Goal: Information Seeking & Learning: Learn about a topic

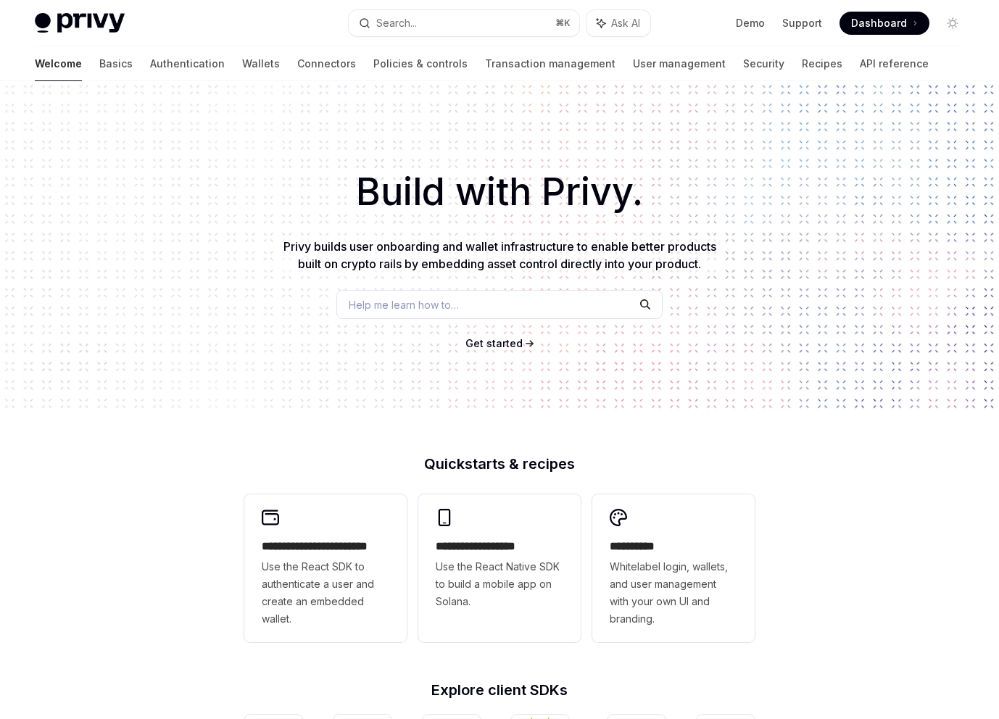
click at [463, 302] on div "Help me learn how to…" at bounding box center [499, 304] width 326 height 29
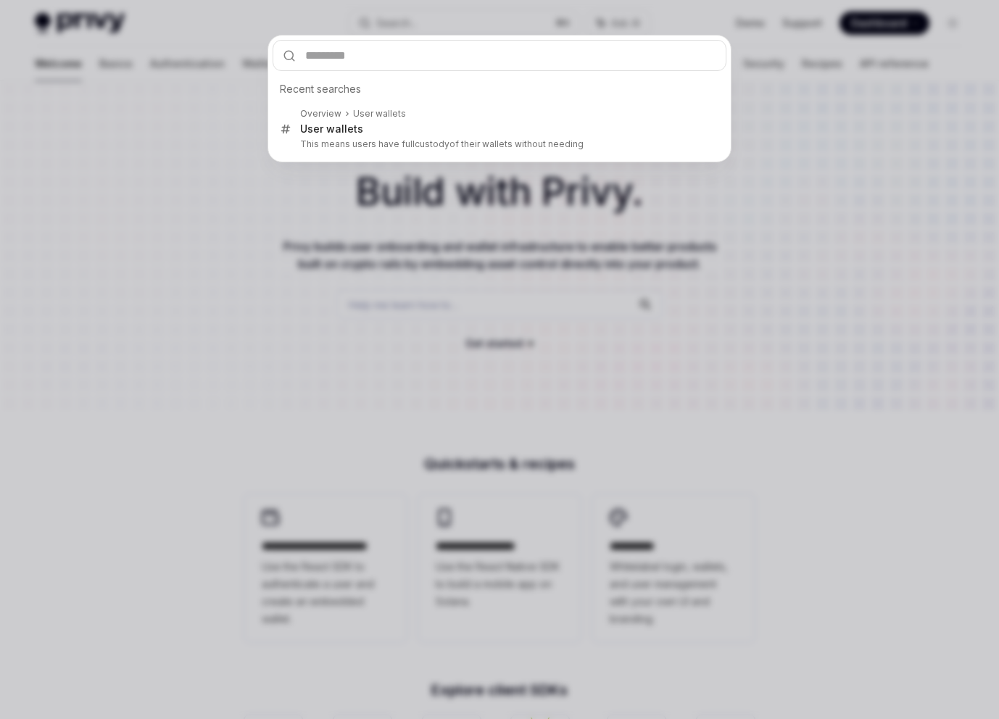
click at [436, 314] on div "Recent searches Overview User wallets User wallets This means users have full c…" at bounding box center [499, 359] width 999 height 719
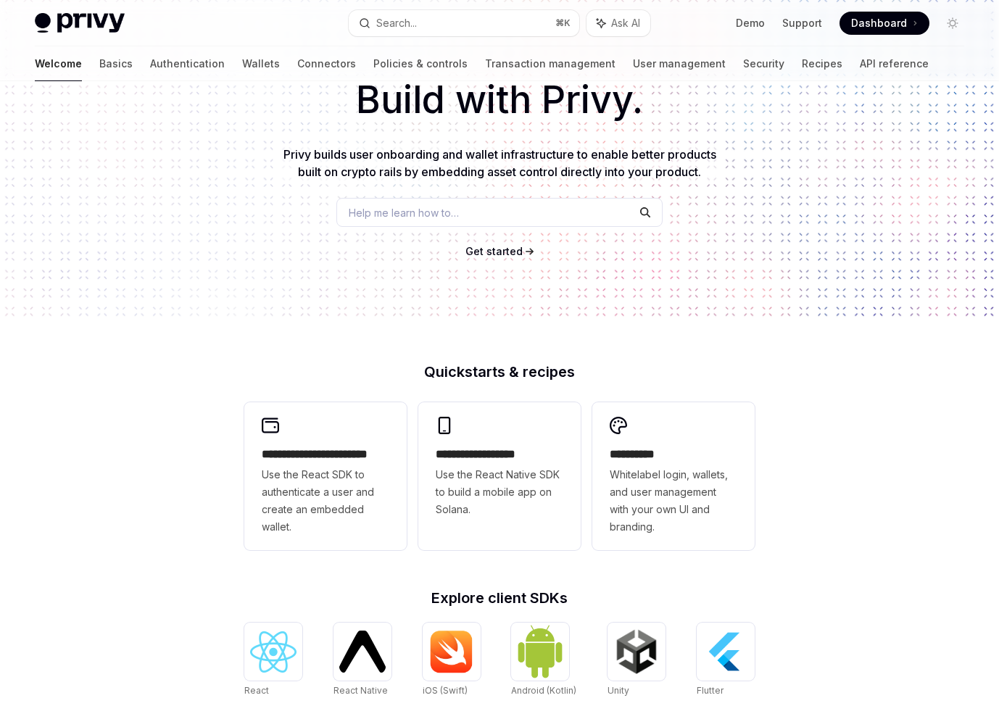
scroll to position [384, 0]
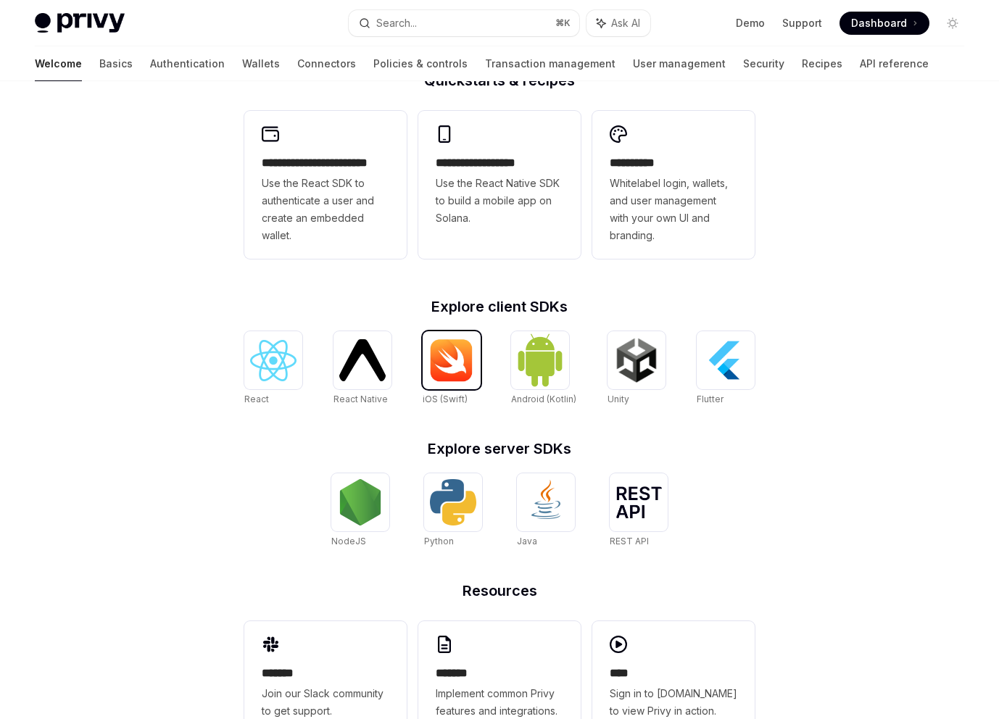
click at [453, 375] on img at bounding box center [452, 361] width 46 height 44
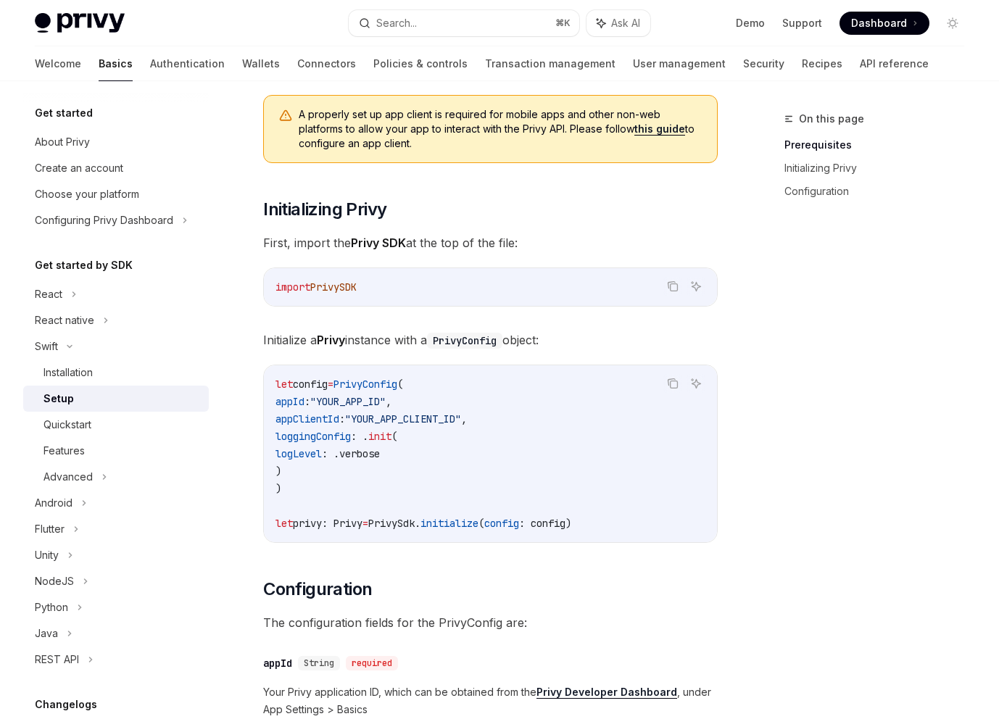
scroll to position [182, 0]
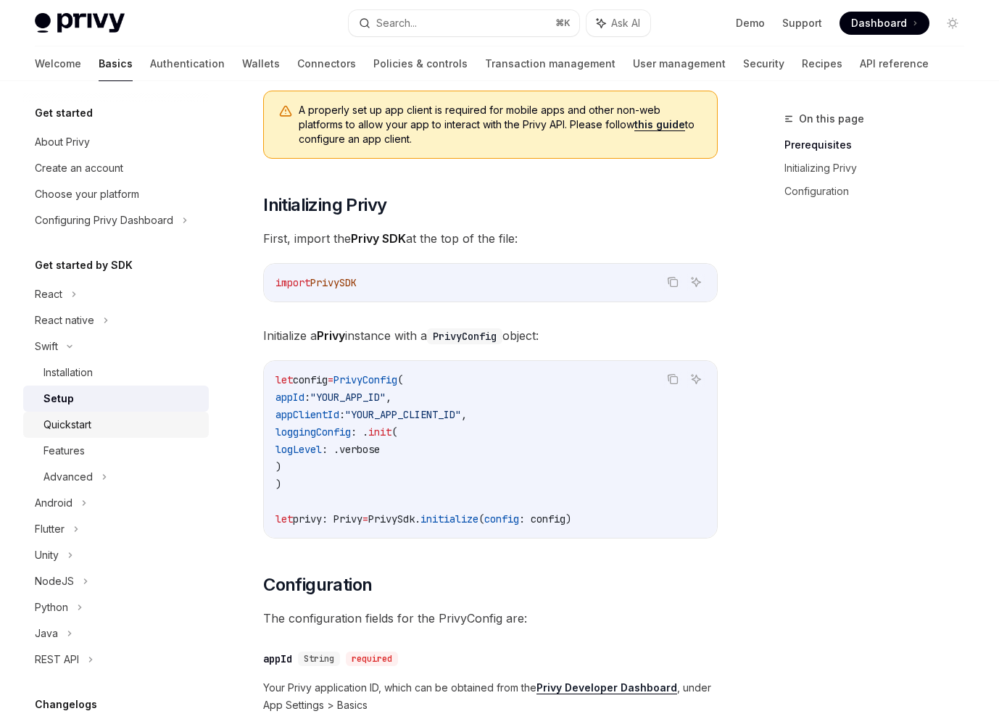
click at [117, 421] on div "Quickstart" at bounding box center [122, 424] width 157 height 17
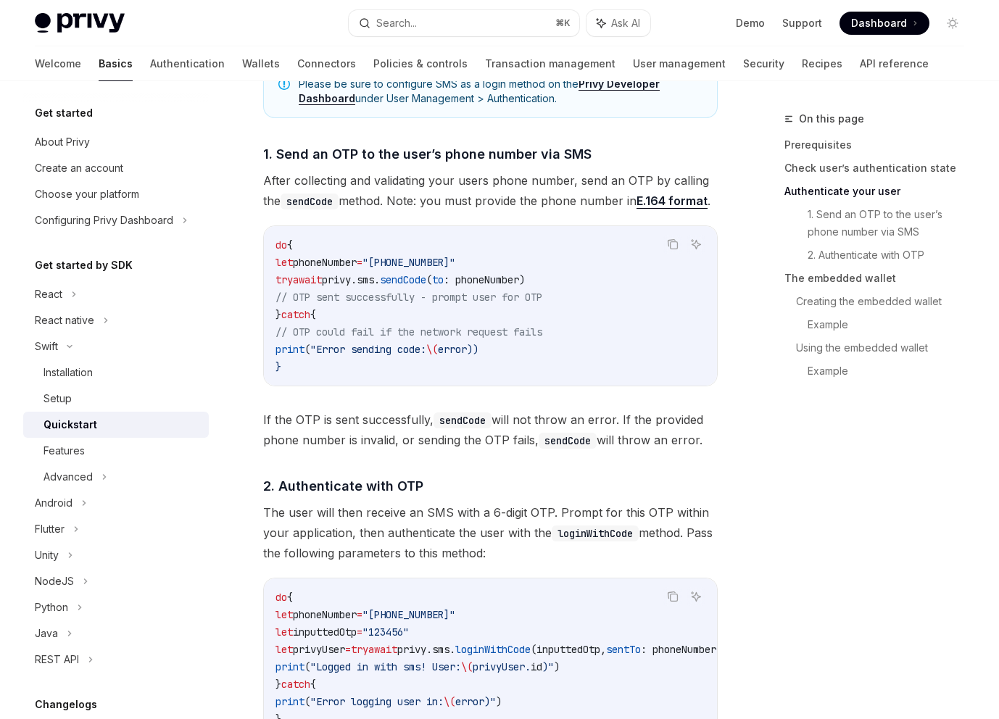
scroll to position [931, 0]
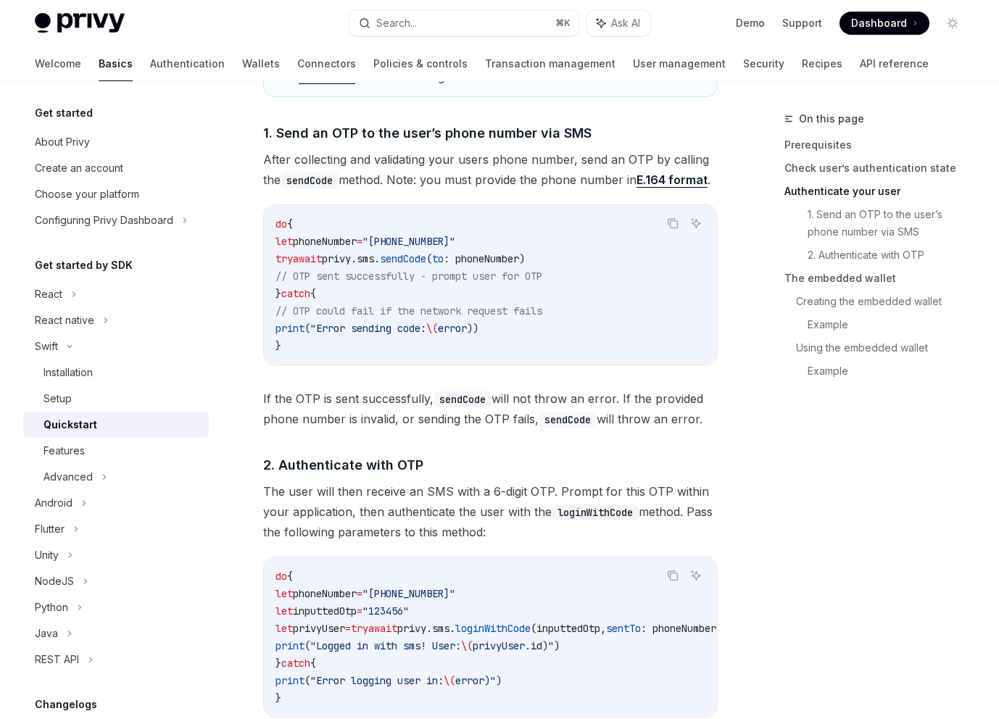
click at [872, 191] on link "Authenticate your user" at bounding box center [880, 191] width 191 height 23
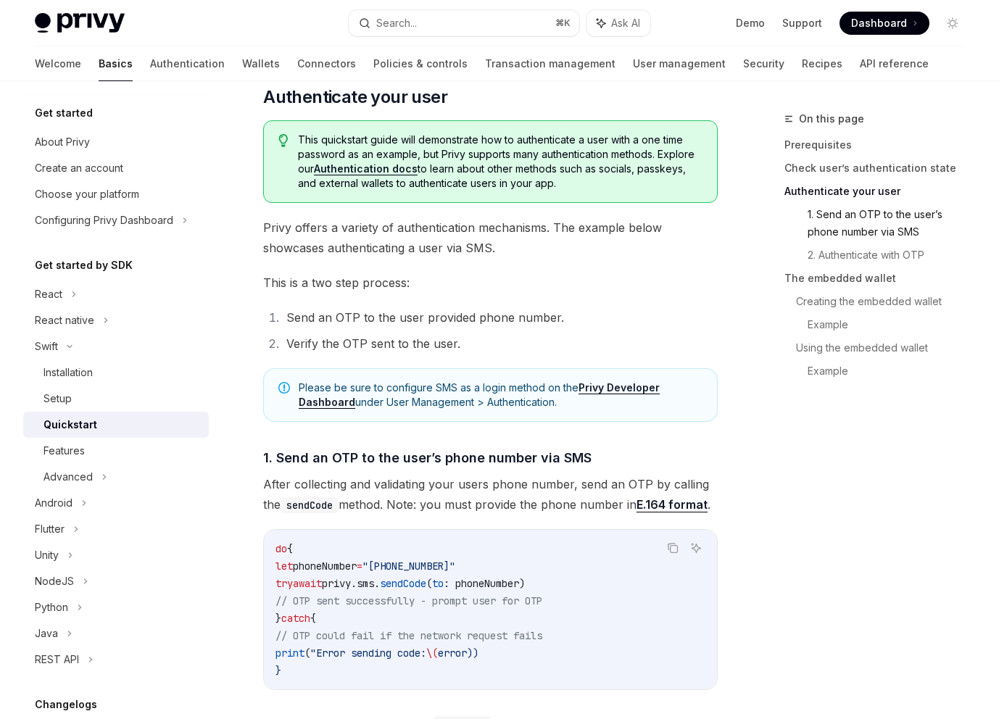
scroll to position [587, 0]
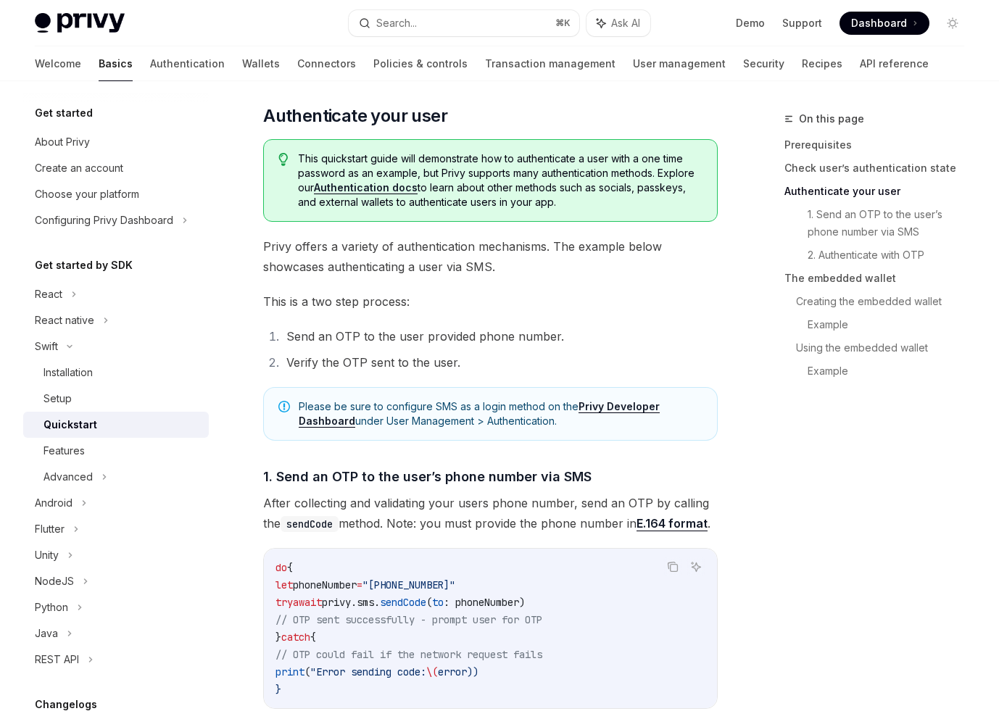
click at [384, 194] on link "Authentication docs" at bounding box center [366, 187] width 104 height 13
click at [827, 310] on link "Creating the embedded wallet" at bounding box center [886, 301] width 180 height 23
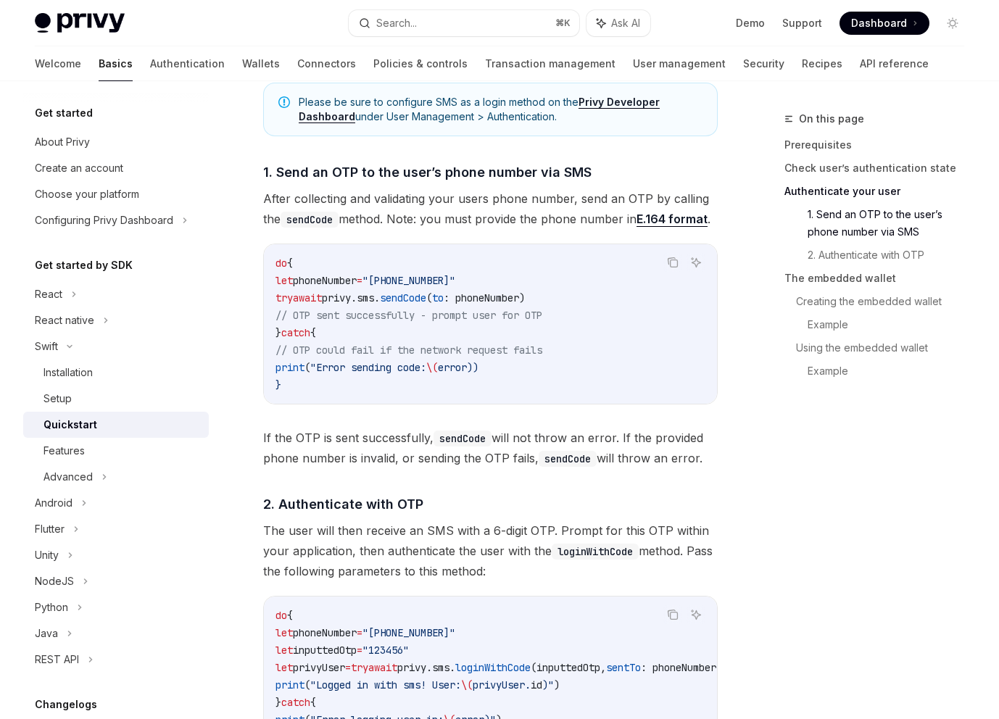
scroll to position [833, 0]
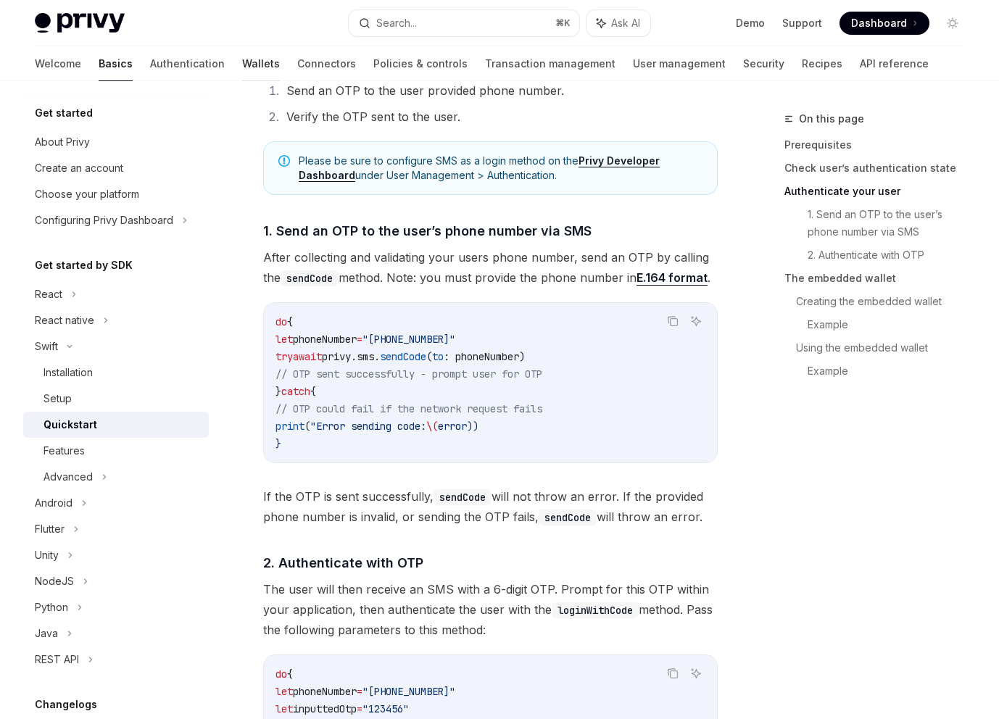
click at [242, 62] on link "Wallets" at bounding box center [261, 63] width 38 height 35
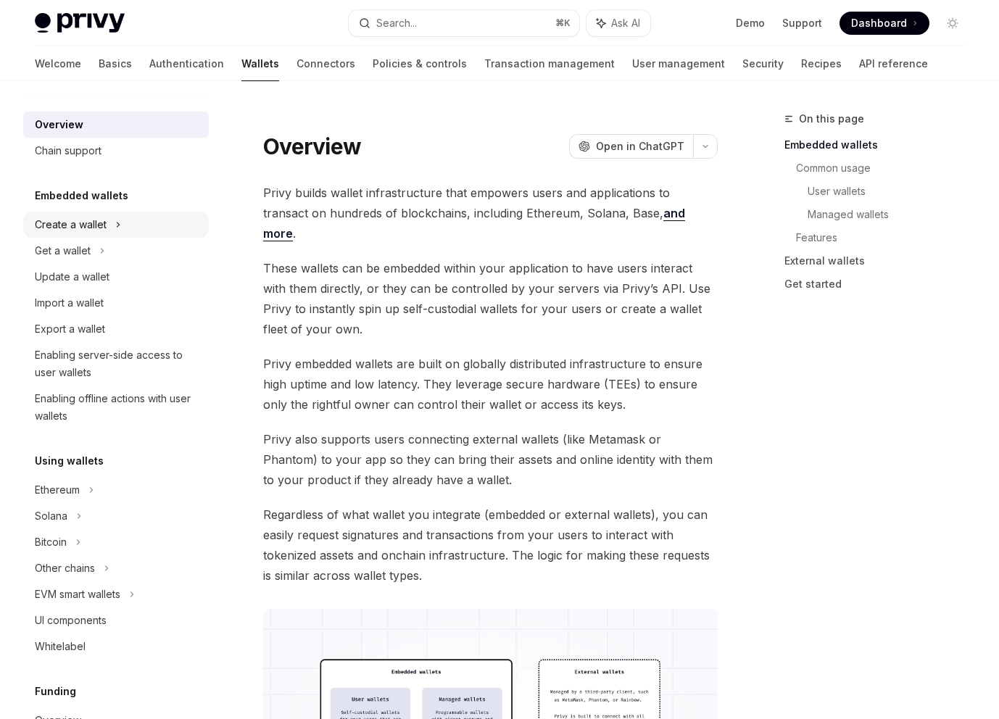
click at [131, 218] on div "Create a wallet" at bounding box center [116, 225] width 186 height 26
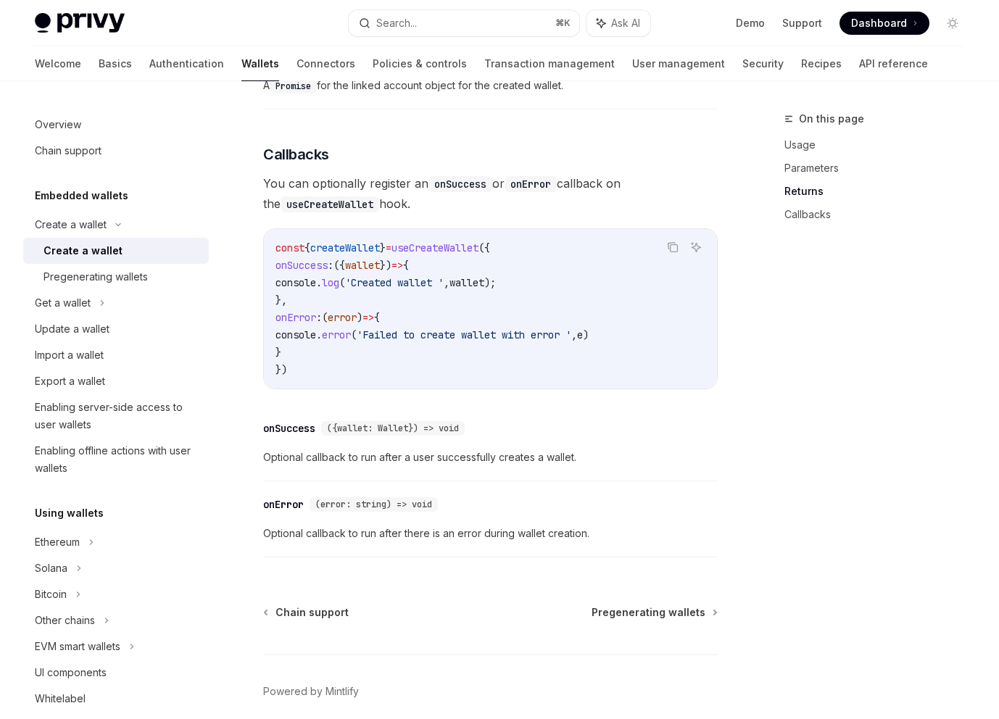
scroll to position [1056, 0]
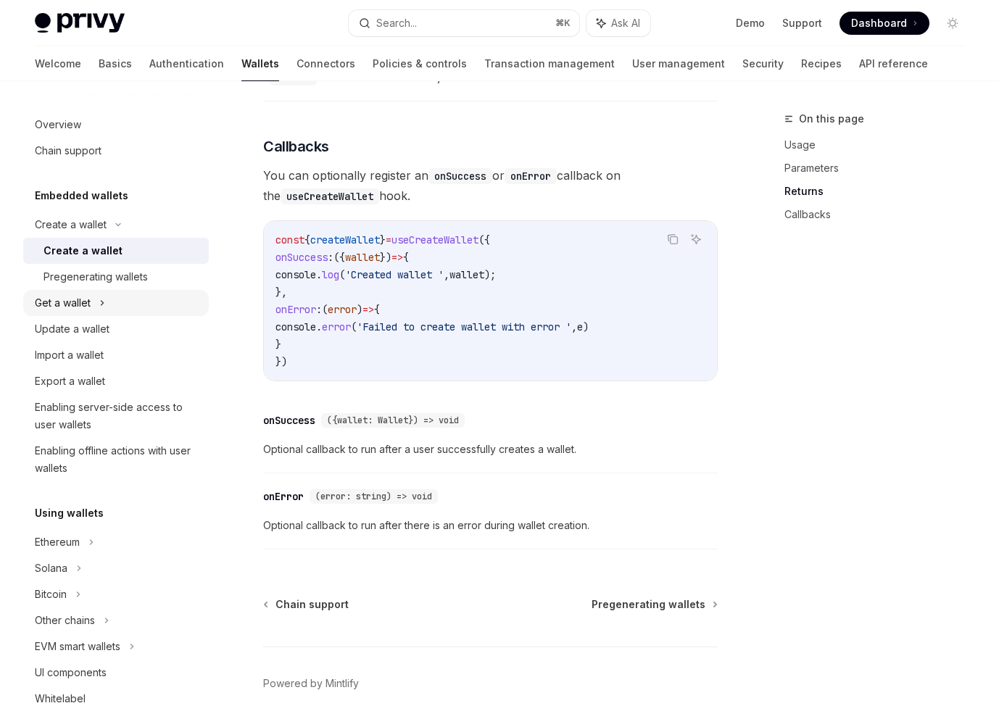
click at [135, 302] on div "Get a wallet" at bounding box center [116, 303] width 186 height 26
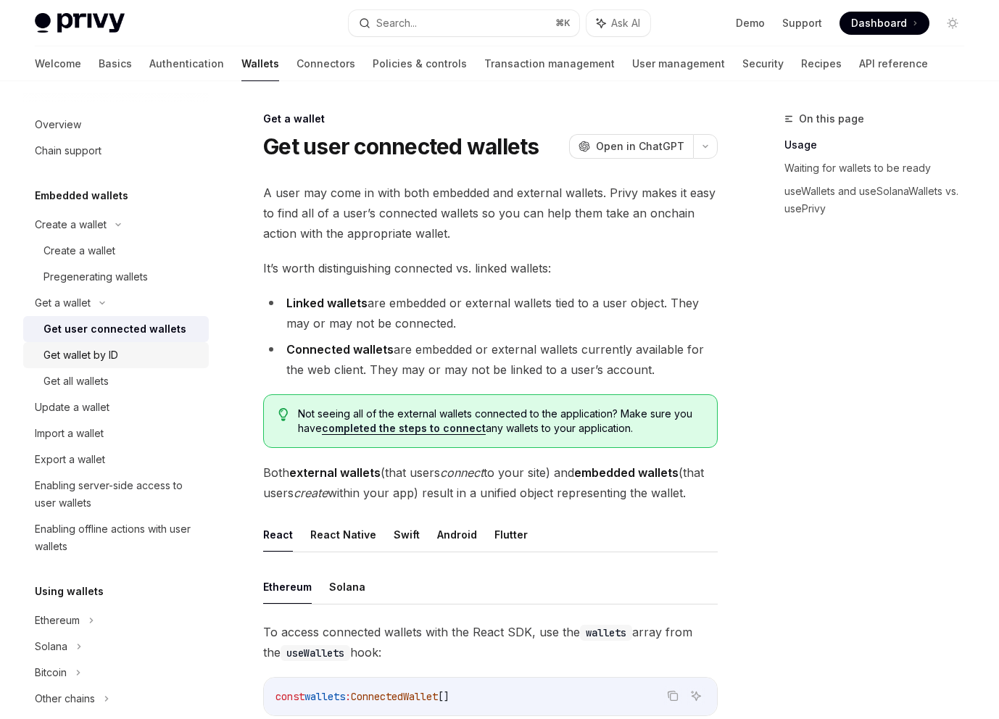
click at [144, 353] on div "Get wallet by ID" at bounding box center [122, 355] width 157 height 17
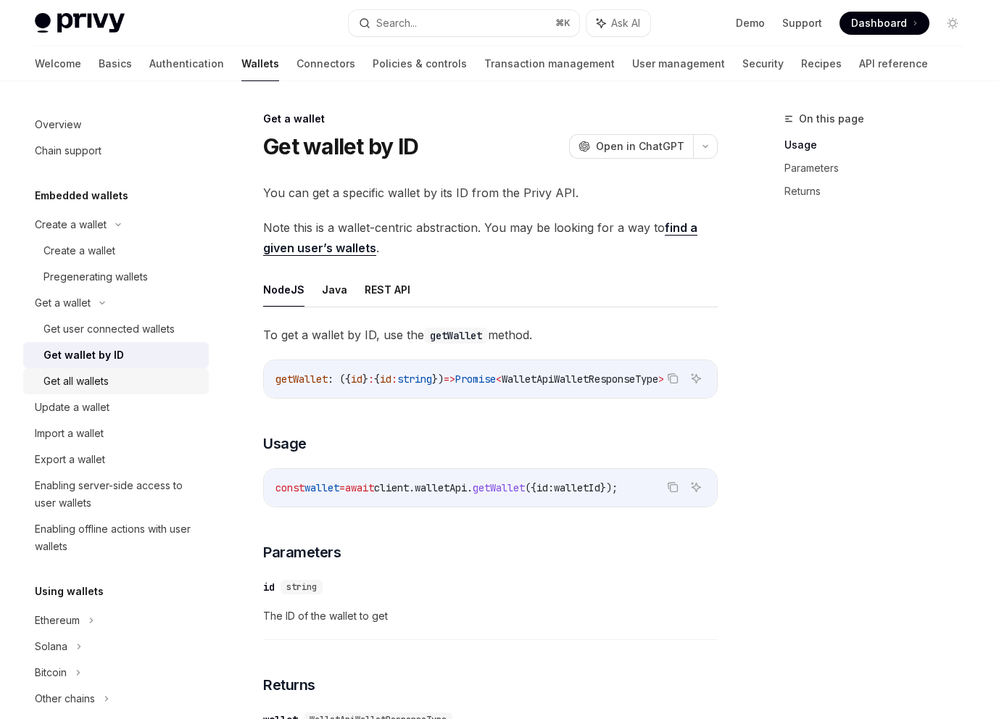
click at [141, 387] on div "Get all wallets" at bounding box center [122, 381] width 157 height 17
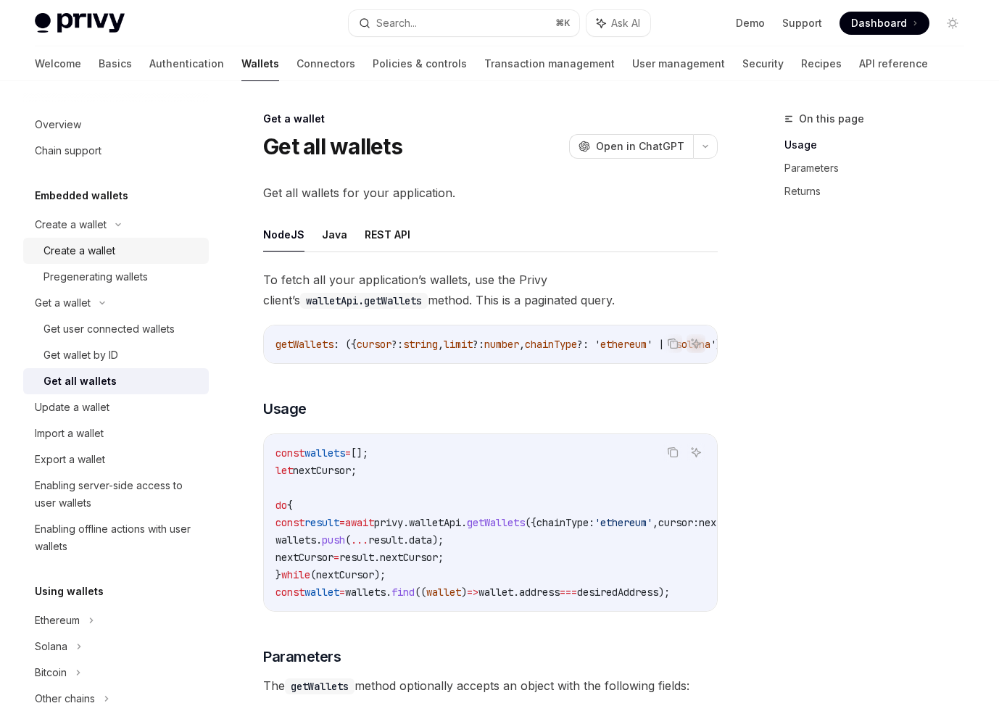
click at [144, 262] on link "Create a wallet" at bounding box center [116, 251] width 186 height 26
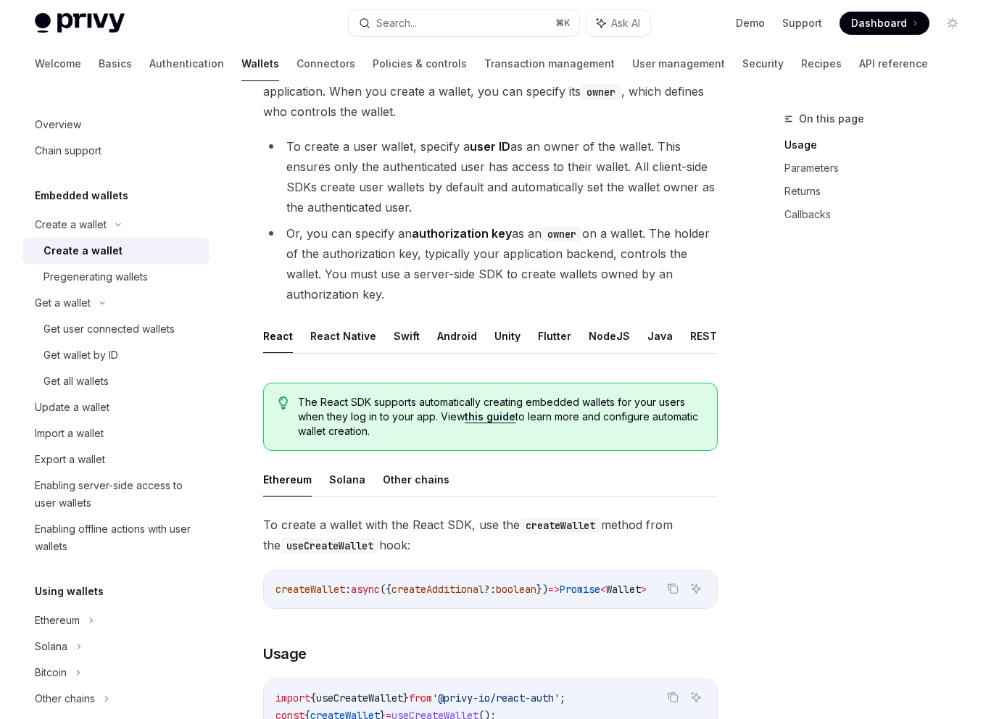
scroll to position [131, 0]
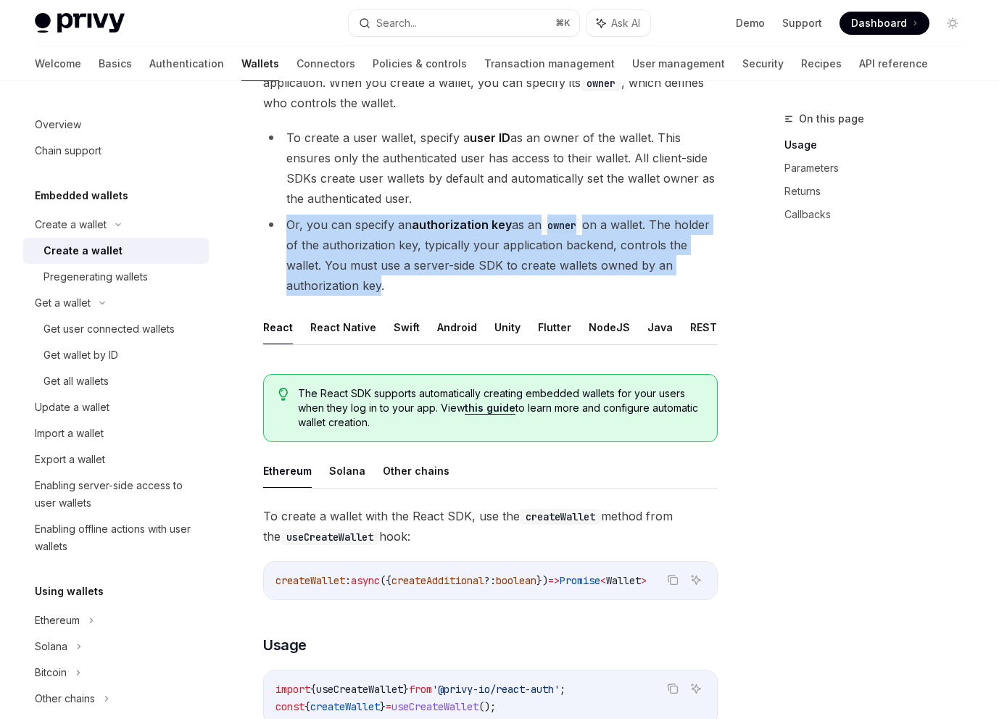
drag, startPoint x: 372, startPoint y: 284, endPoint x: 276, endPoint y: 229, distance: 110.5
click at [276, 229] on li "Or, you can specify an authorization key as an owner on a wallet. The holder of…" at bounding box center [490, 255] width 455 height 81
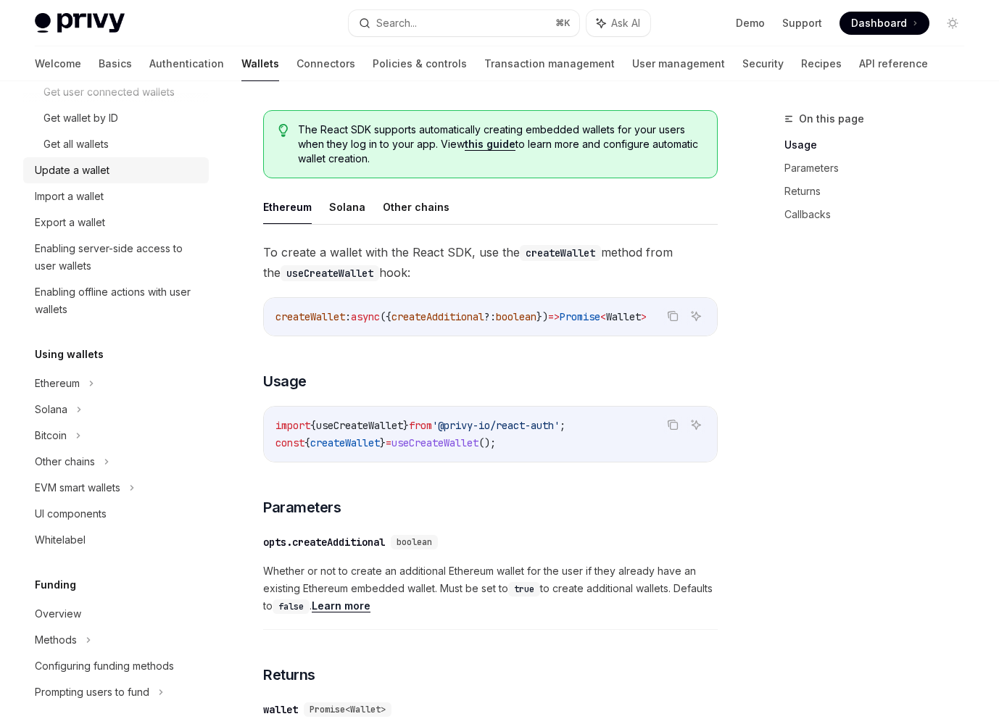
scroll to position [239, 0]
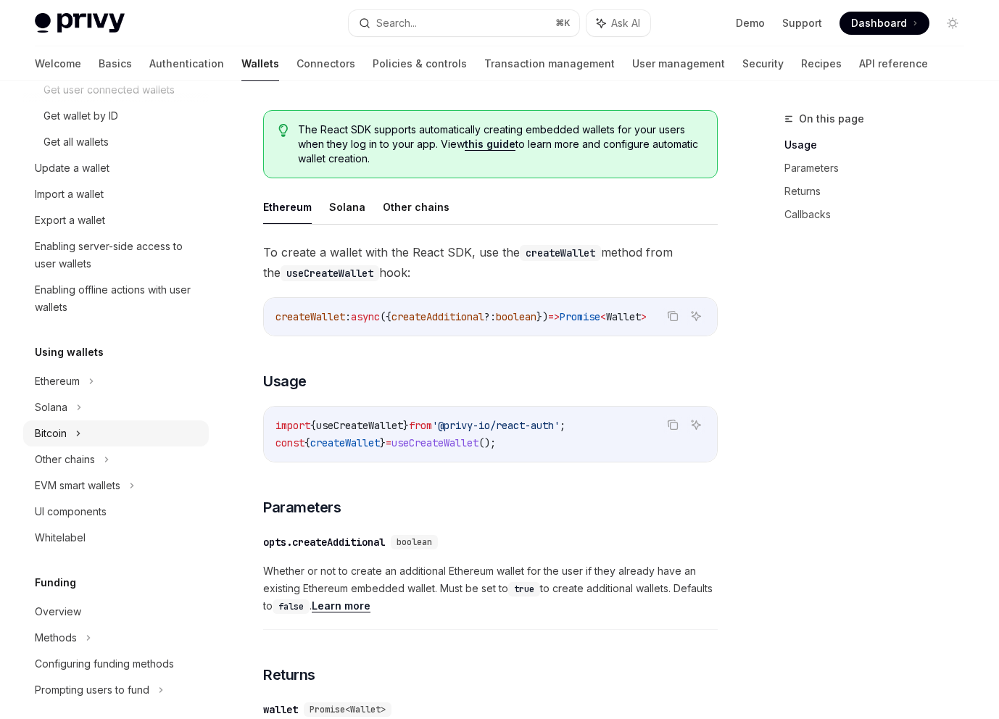
click at [130, 426] on div "Bitcoin" at bounding box center [116, 434] width 186 height 26
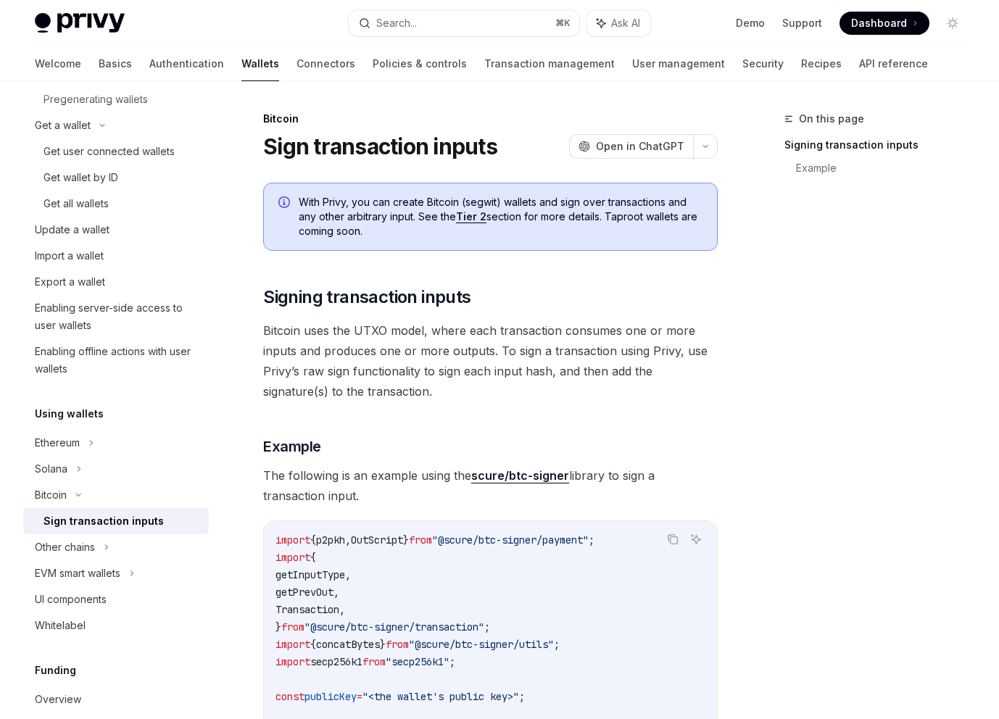
scroll to position [84, 0]
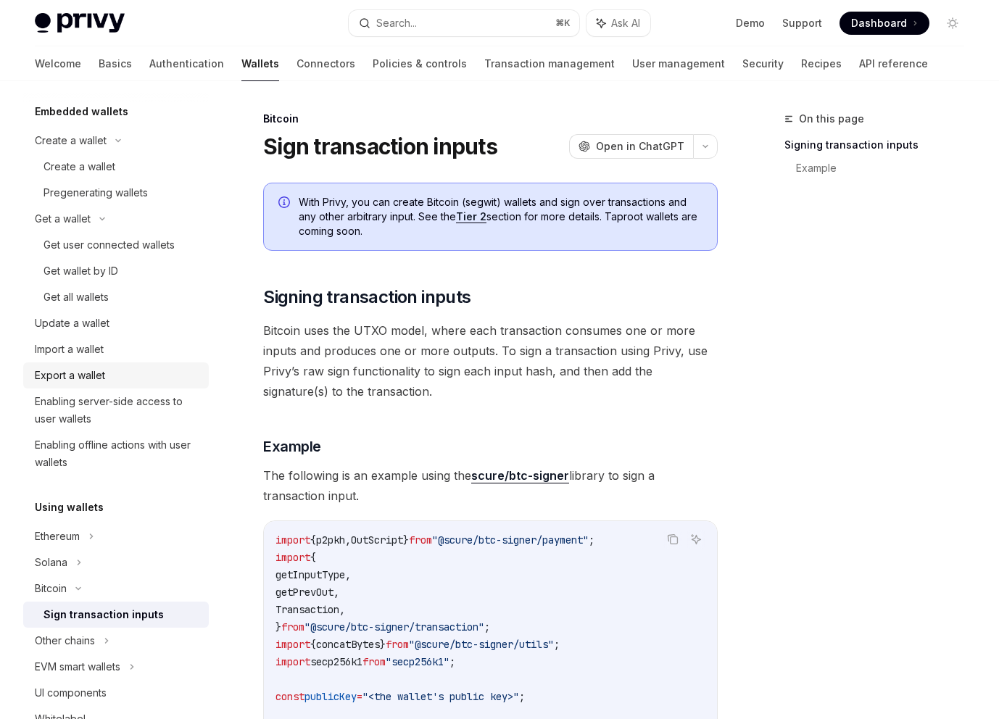
click at [83, 381] on div "Export a wallet" at bounding box center [70, 375] width 70 height 17
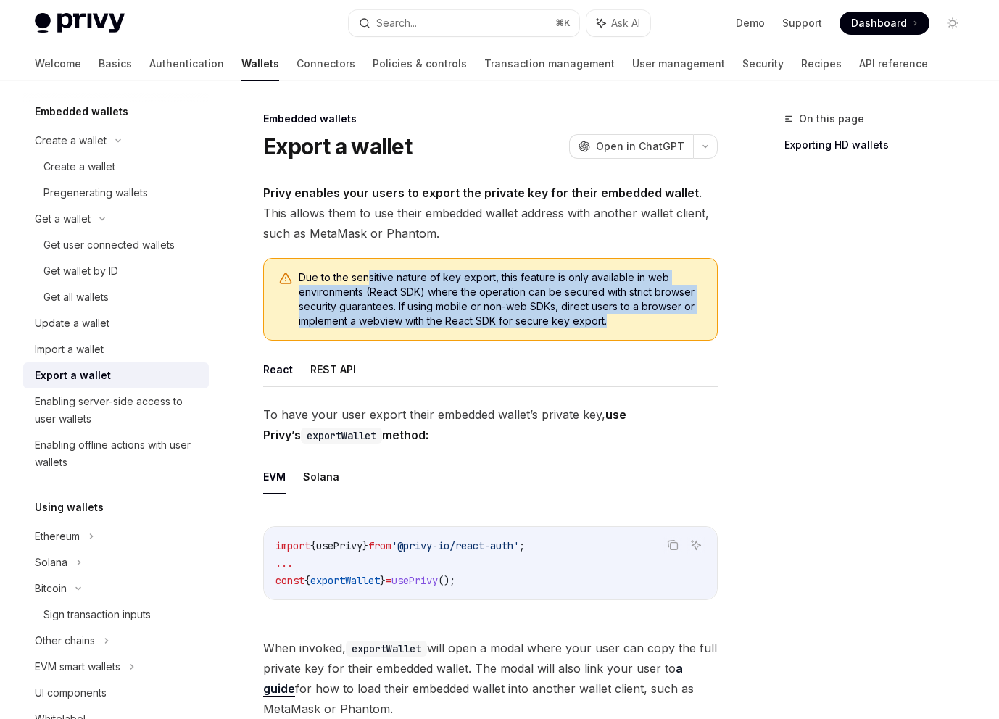
drag, startPoint x: 365, startPoint y: 277, endPoint x: 635, endPoint y: 336, distance: 275.4
click at [634, 336] on div "Due to the sensitive nature of key export, this feature is only available in we…" at bounding box center [490, 299] width 455 height 83
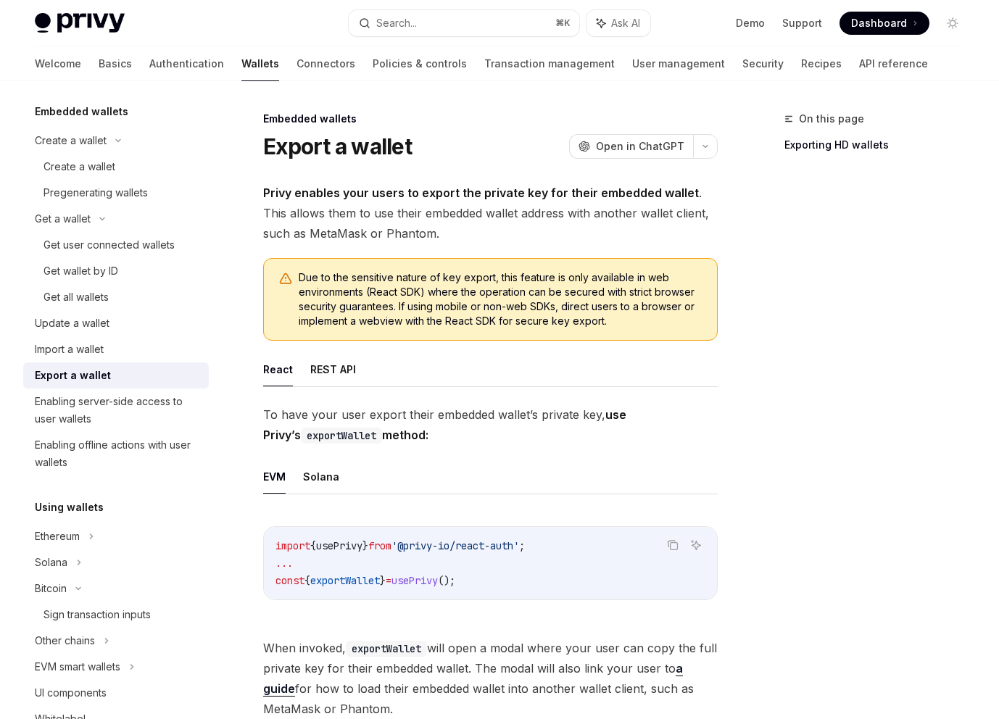
click at [632, 315] on span "Due to the sensitive nature of key export, this feature is only available in we…" at bounding box center [501, 299] width 404 height 58
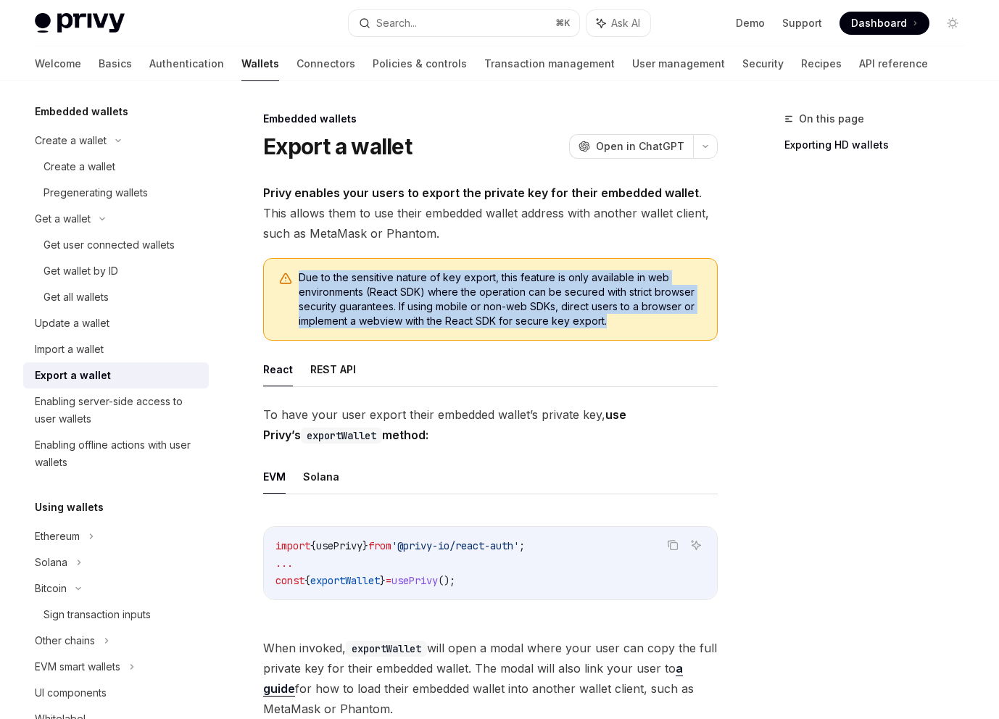
click at [632, 315] on span "Due to the sensitive nature of key export, this feature is only available in we…" at bounding box center [501, 299] width 404 height 58
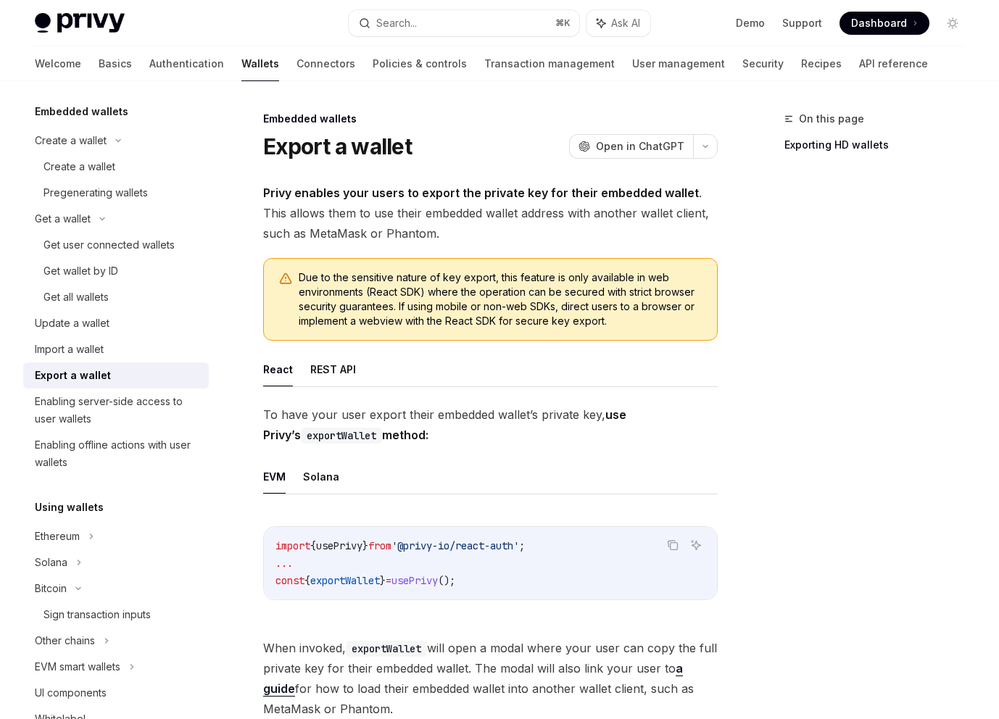
click at [585, 194] on strong "Privy enables your users to export the private key for their embedded wallet" at bounding box center [481, 193] width 436 height 15
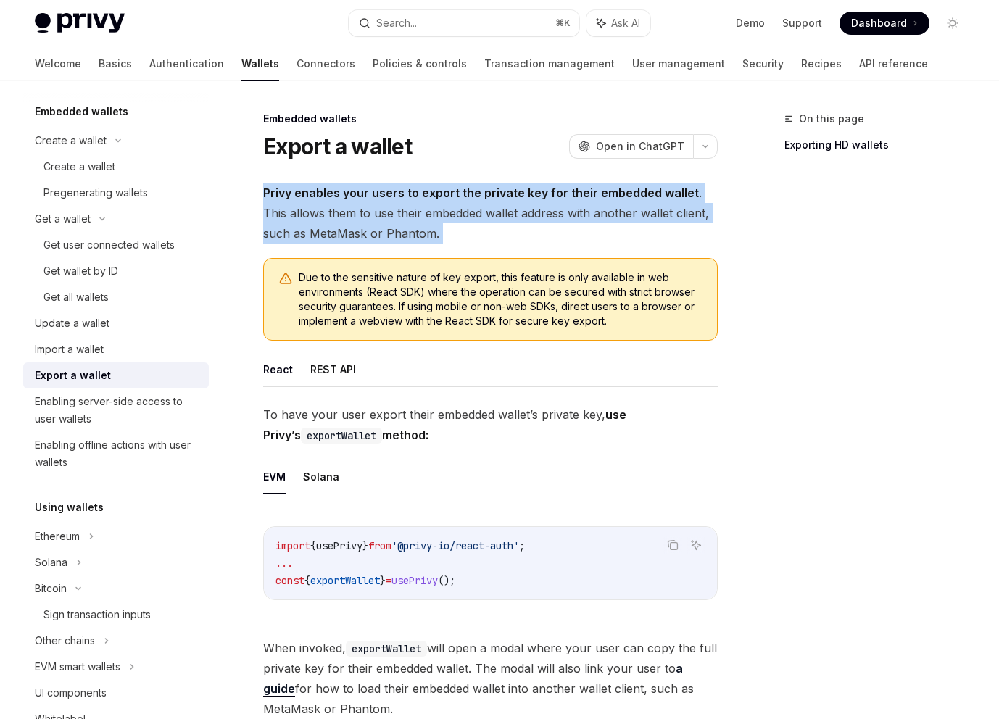
click at [585, 194] on strong "Privy enables your users to export the private key for their embedded wallet" at bounding box center [481, 193] width 436 height 15
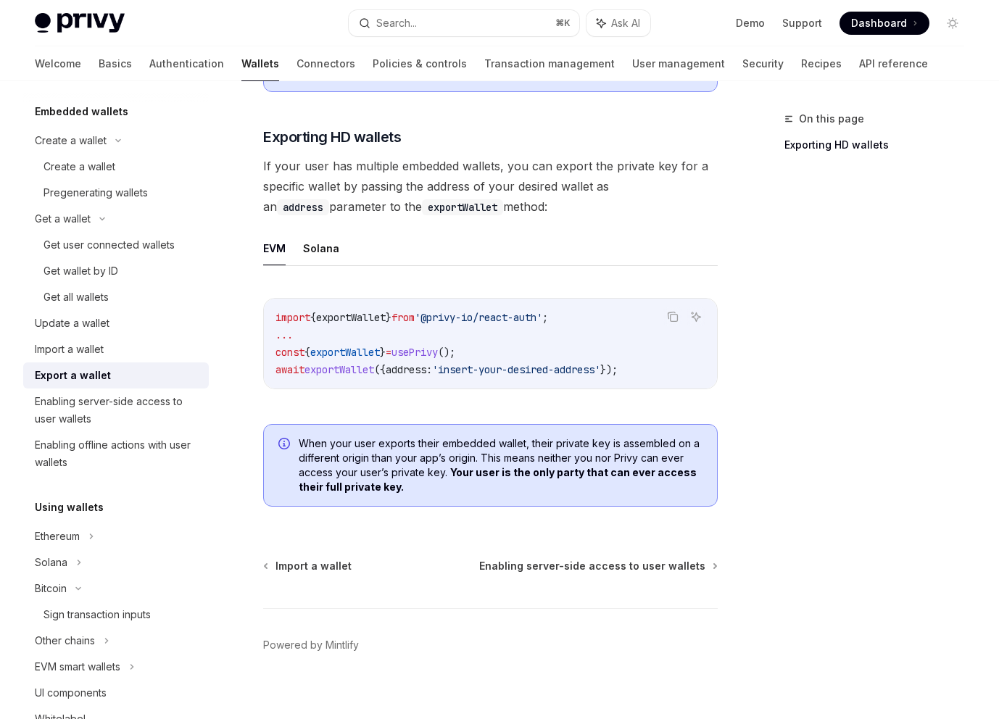
scroll to position [1319, 0]
click at [96, 348] on div "Import a wallet" at bounding box center [69, 349] width 69 height 17
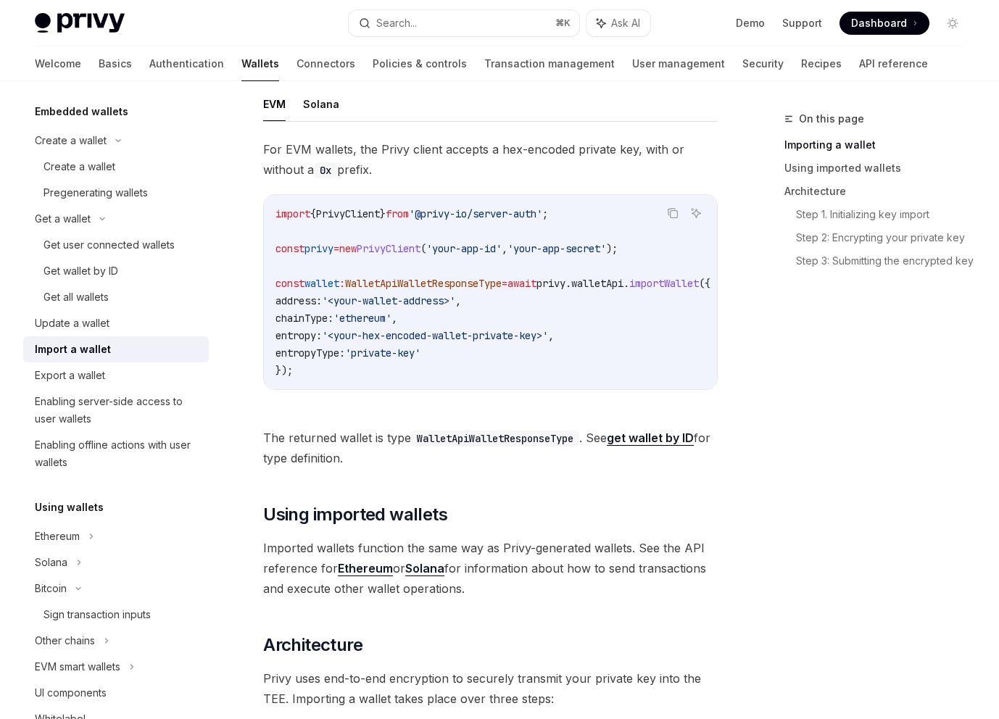
scroll to position [337, 0]
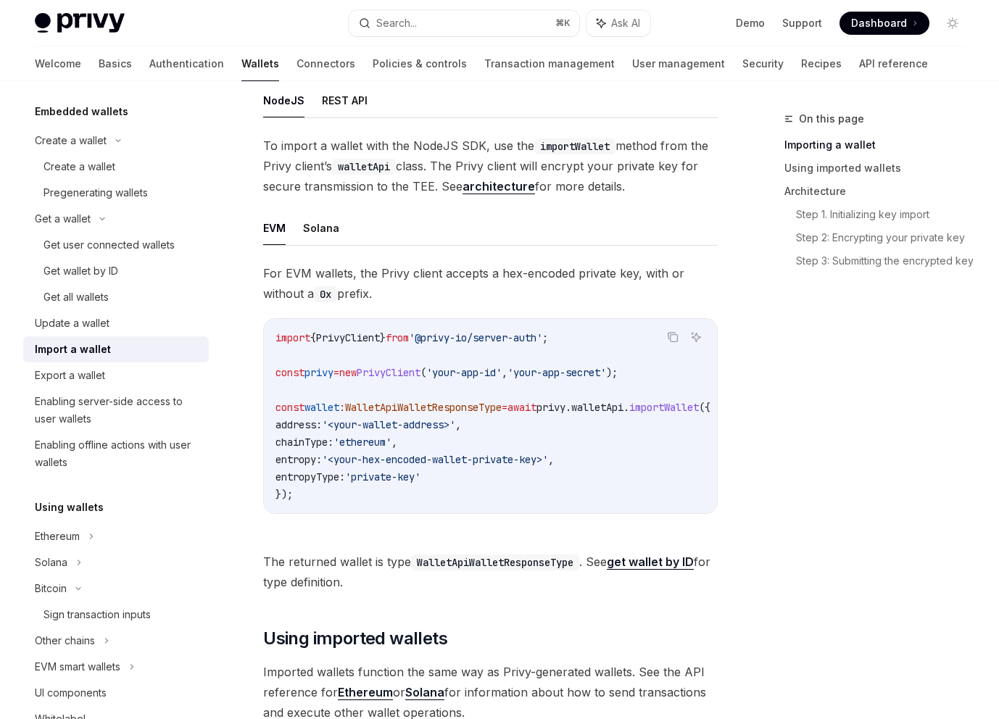
click at [458, 460] on span "'<your-hex-encoded-wallet-private-key>'" at bounding box center [435, 459] width 226 height 13
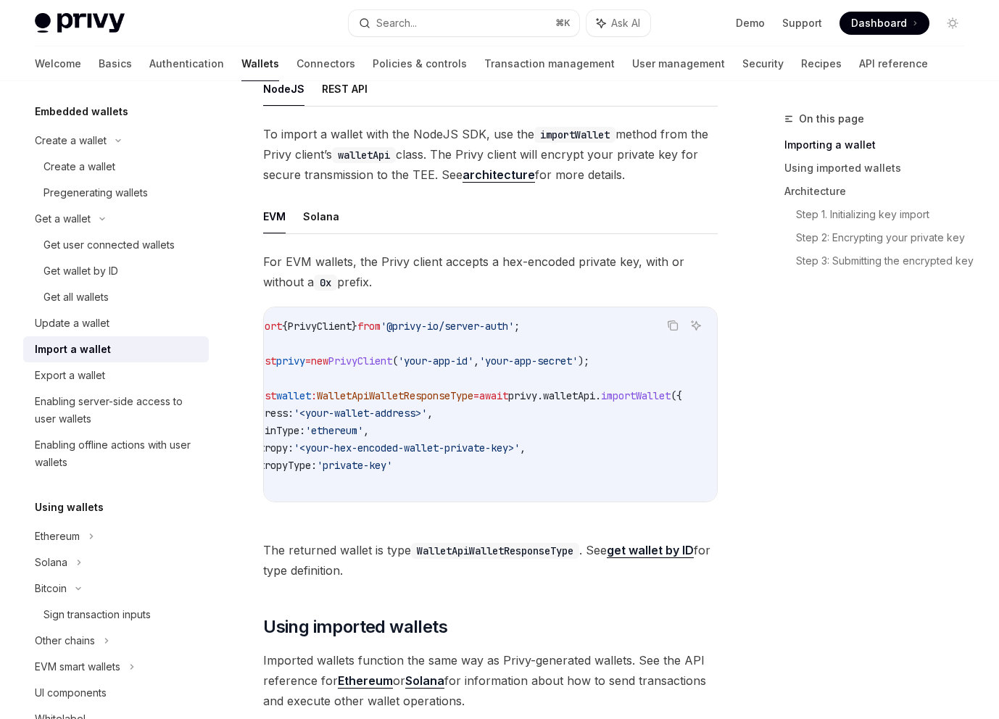
scroll to position [0, 0]
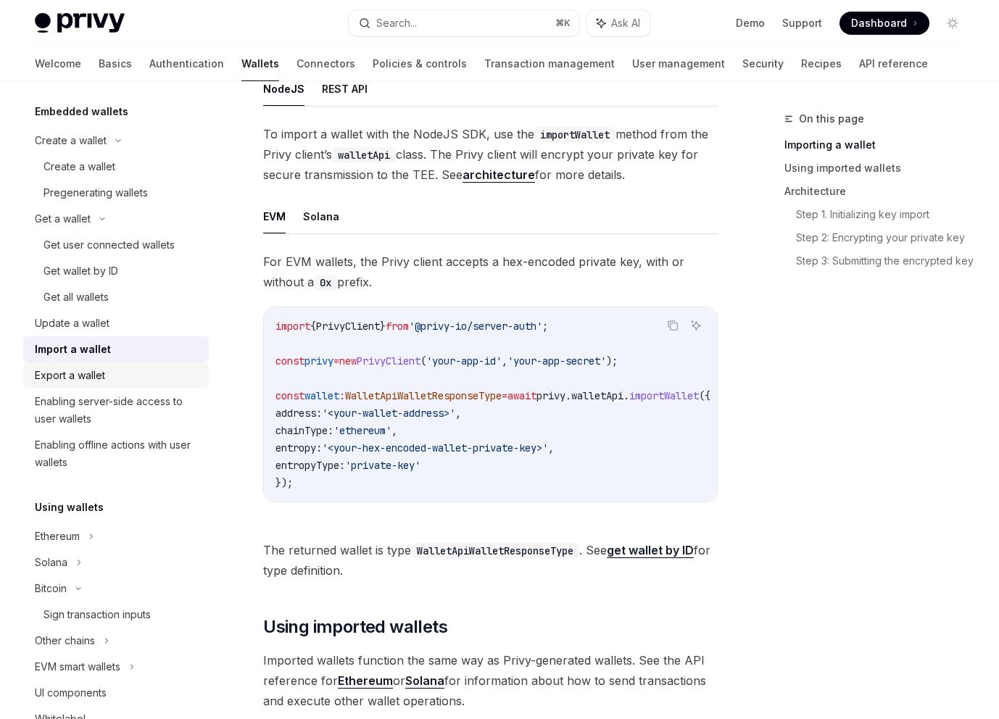
click at [149, 379] on div "Export a wallet" at bounding box center [117, 375] width 165 height 17
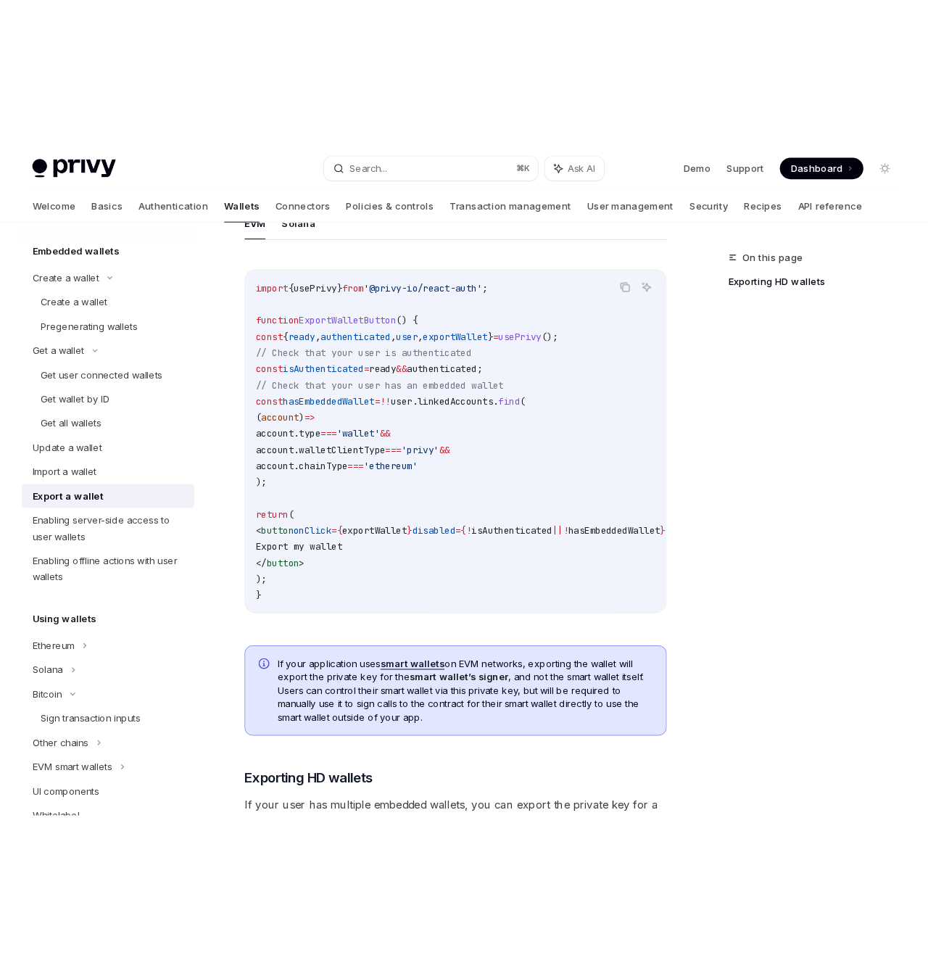
scroll to position [784, 0]
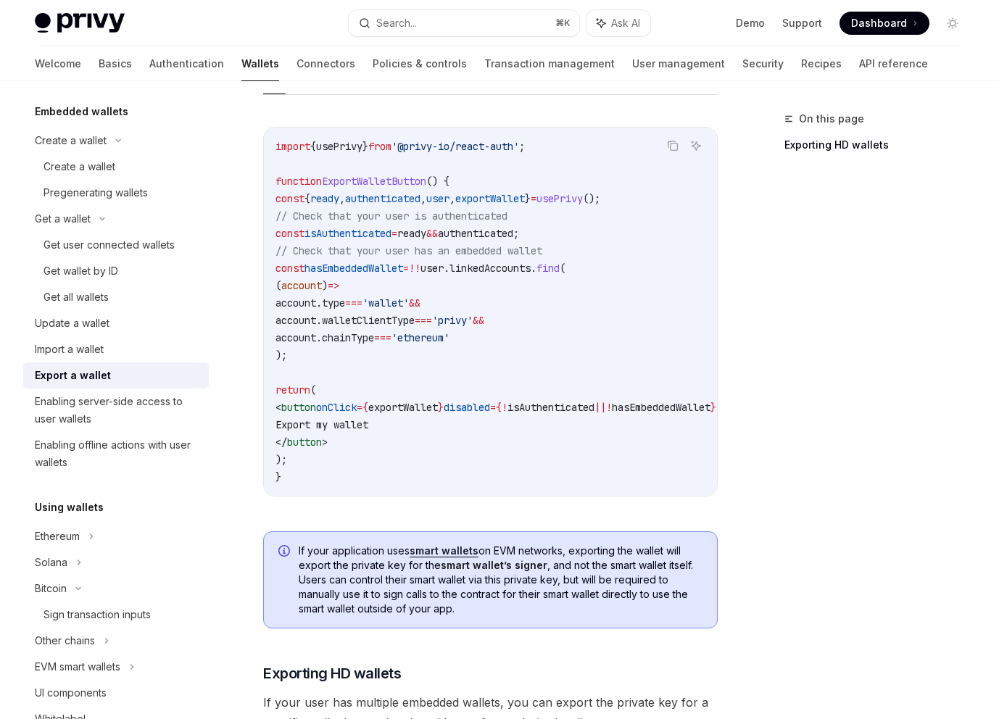
type textarea "*"
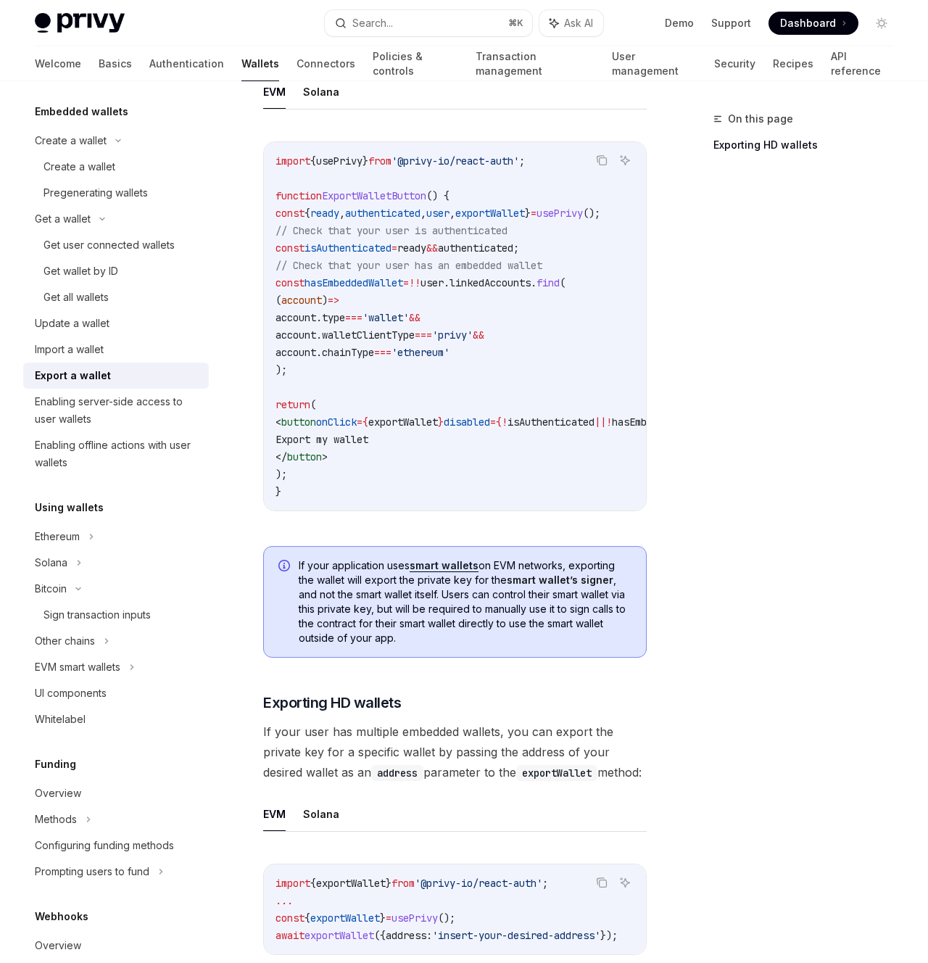
scroll to position [7, 0]
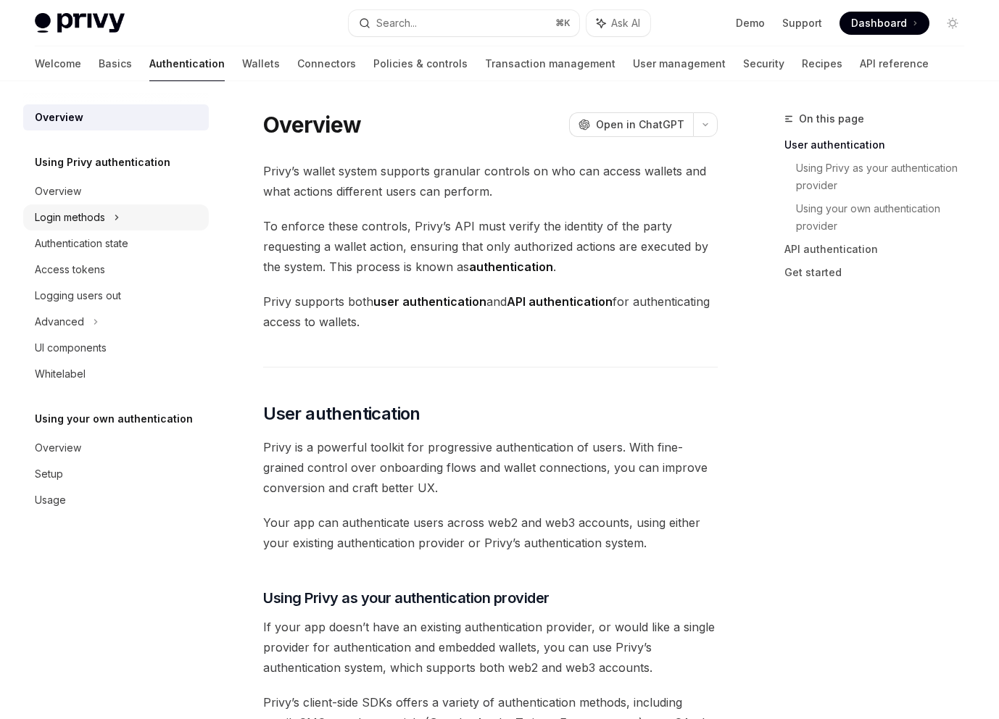
click at [112, 213] on div "Login methods" at bounding box center [116, 218] width 186 height 26
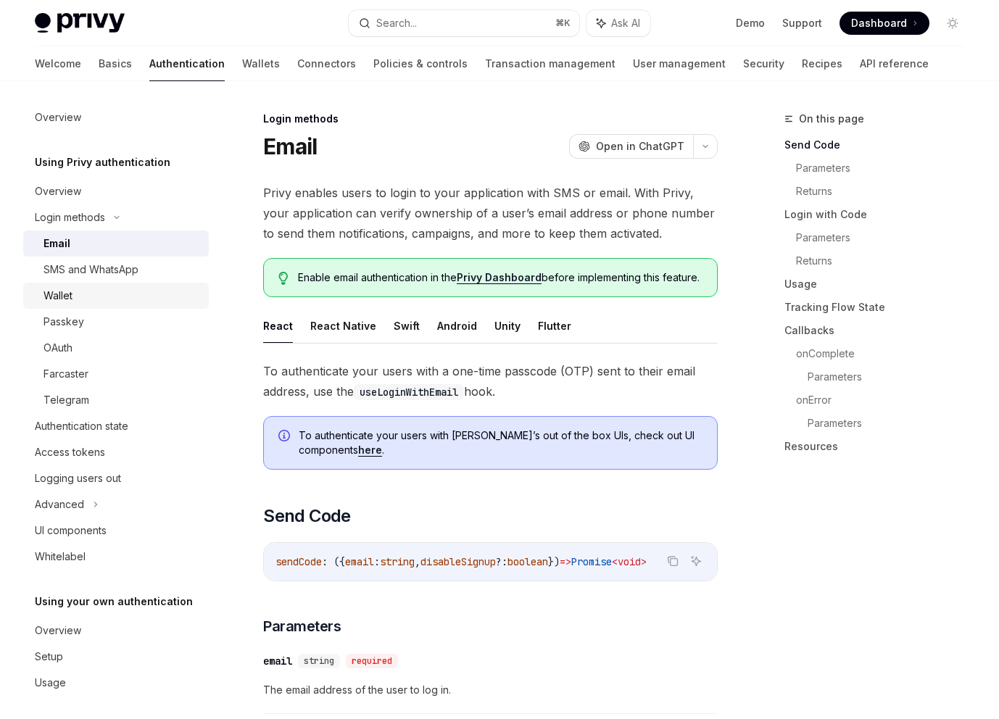
click at [121, 297] on div "Wallet" at bounding box center [122, 295] width 157 height 17
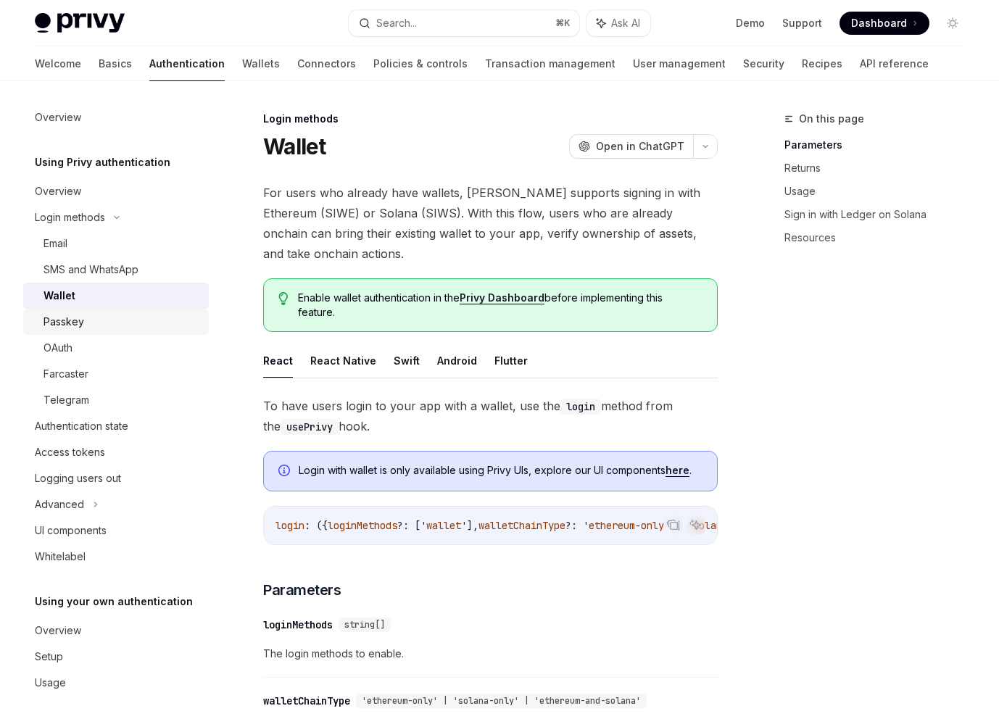
click at [77, 321] on div "Passkey" at bounding box center [64, 321] width 41 height 17
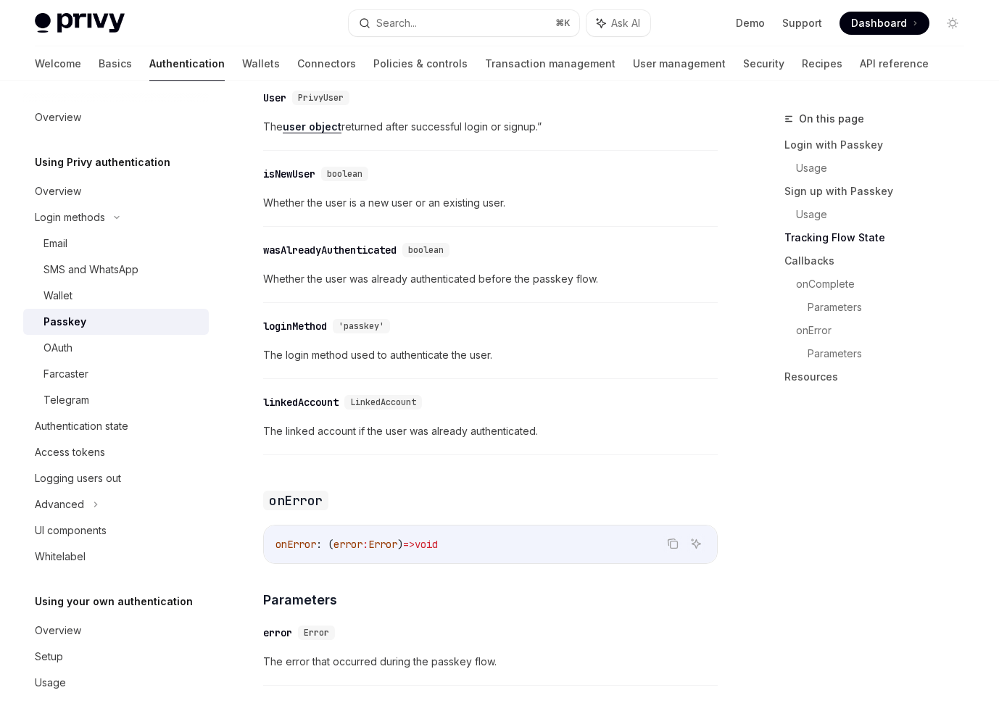
scroll to position [2493, 0]
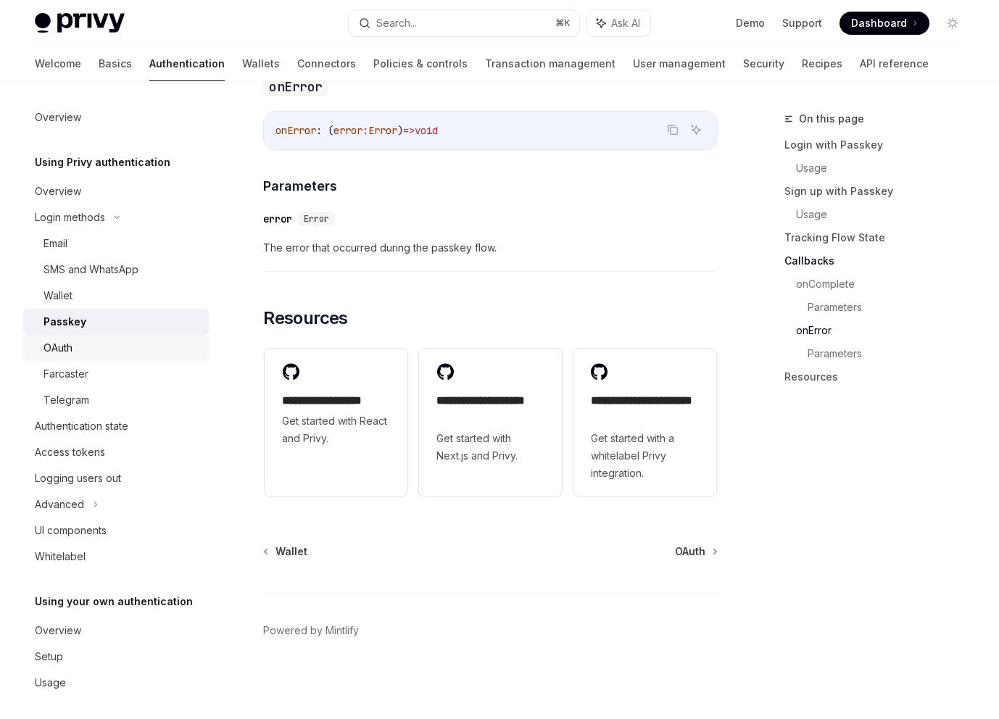
click at [82, 352] on div "OAuth" at bounding box center [122, 347] width 157 height 17
type textarea "*"
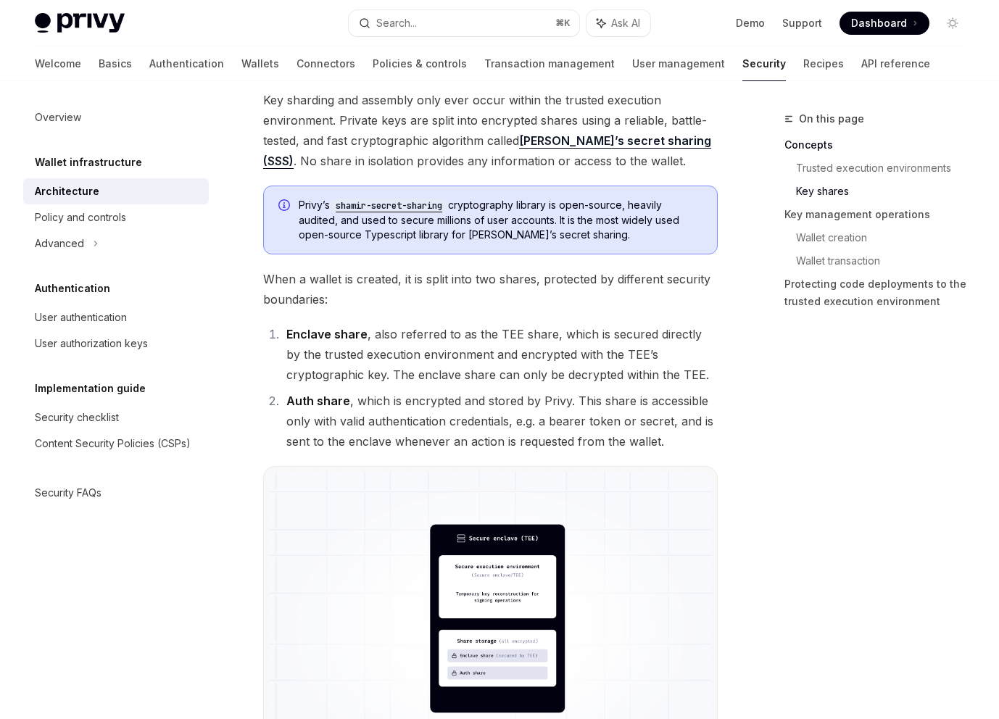
scroll to position [925, 0]
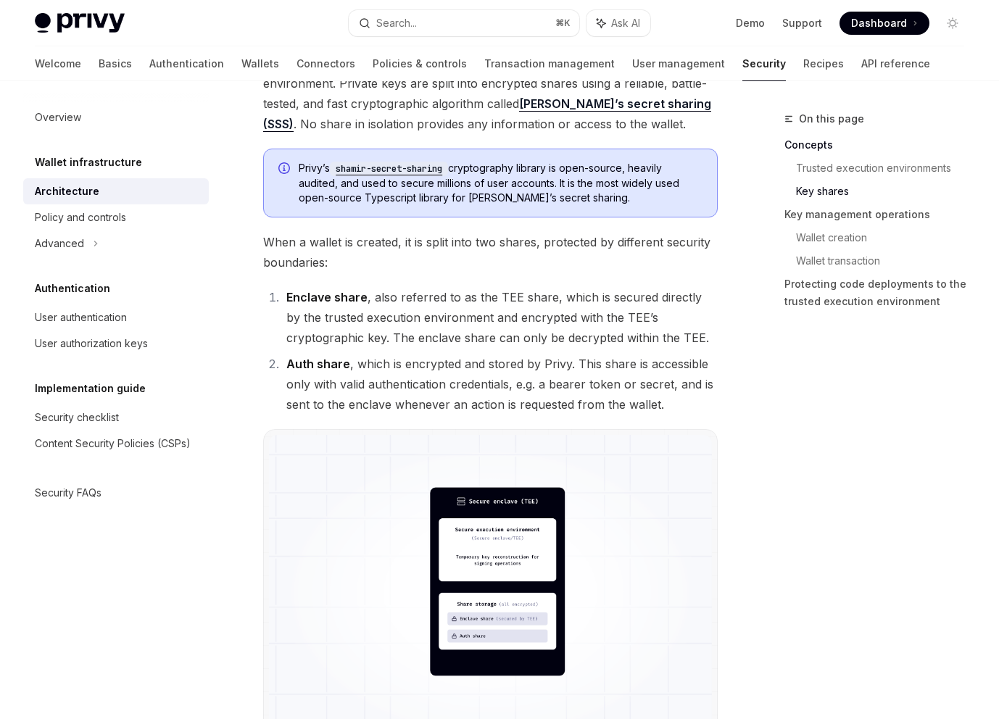
click at [473, 313] on li "Enclave share , also referred to as the TEE share, which is secured directly by…" at bounding box center [500, 317] width 436 height 61
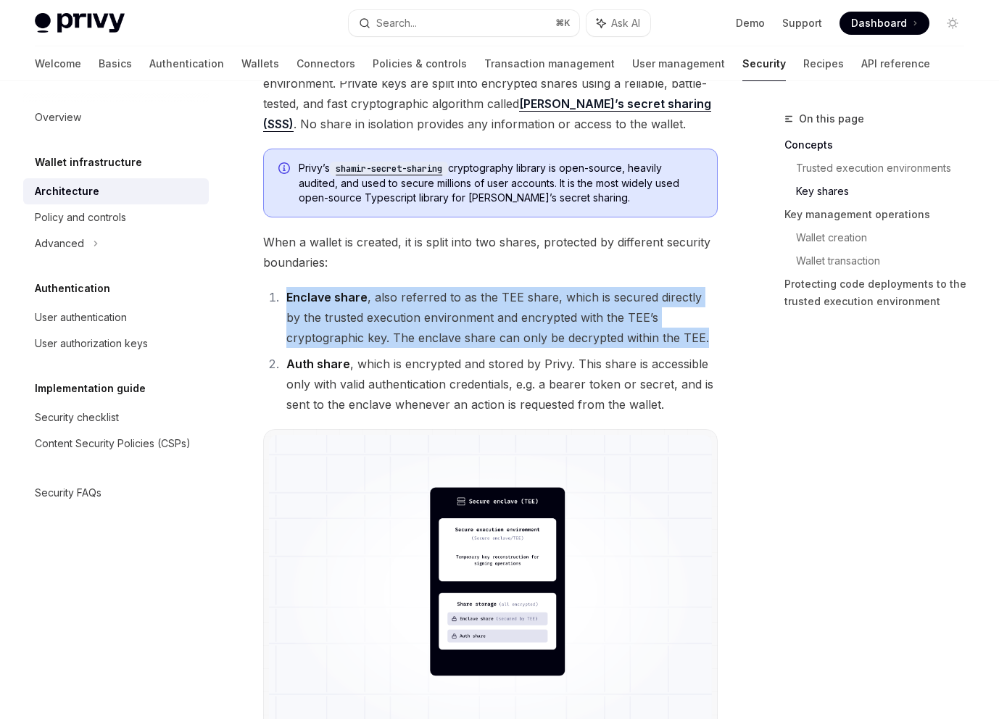
click at [473, 313] on li "Enclave share , also referred to as the TEE share, which is secured directly by…" at bounding box center [500, 317] width 436 height 61
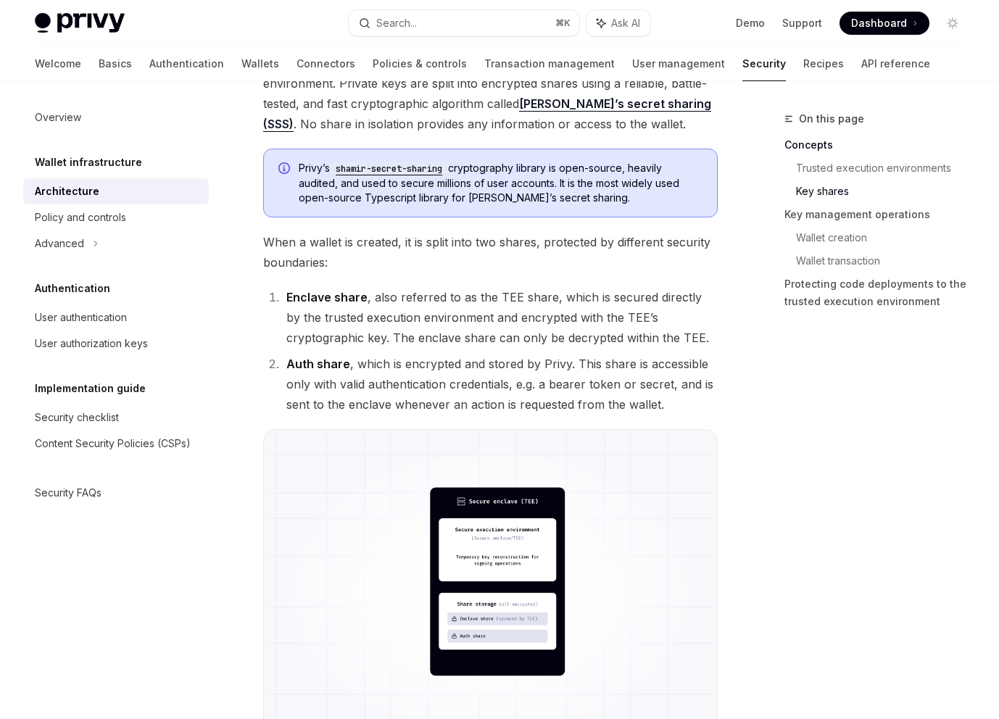
click at [402, 364] on li "Auth share , which is encrypted and stored by Privy. This share is accessible o…" at bounding box center [500, 384] width 436 height 61
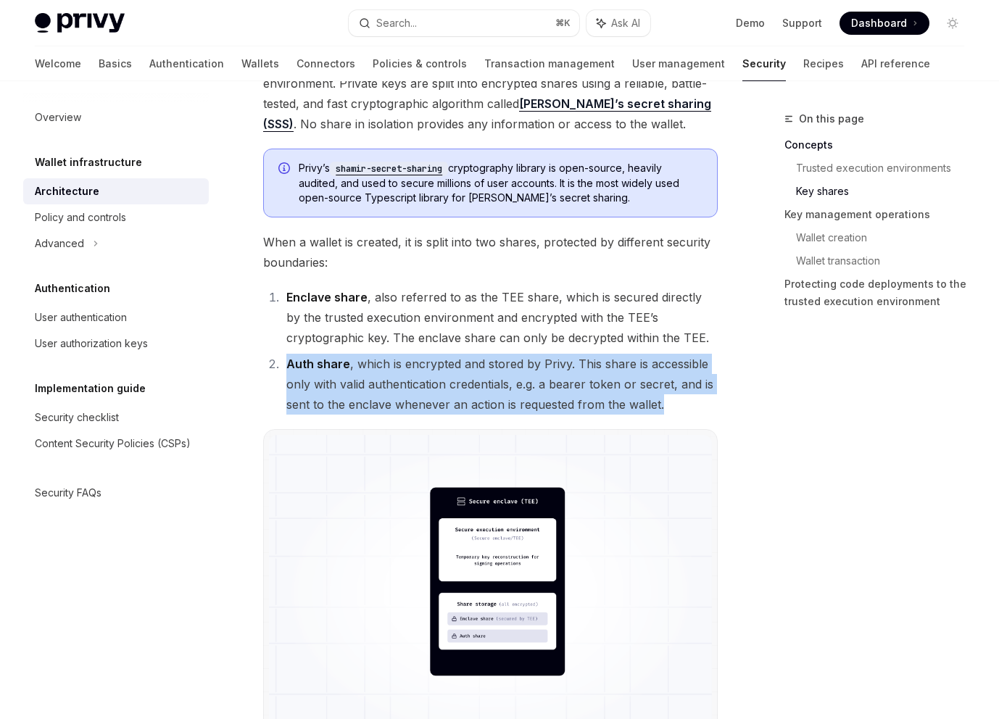
drag, startPoint x: 285, startPoint y: 365, endPoint x: 738, endPoint y: 408, distance: 455.2
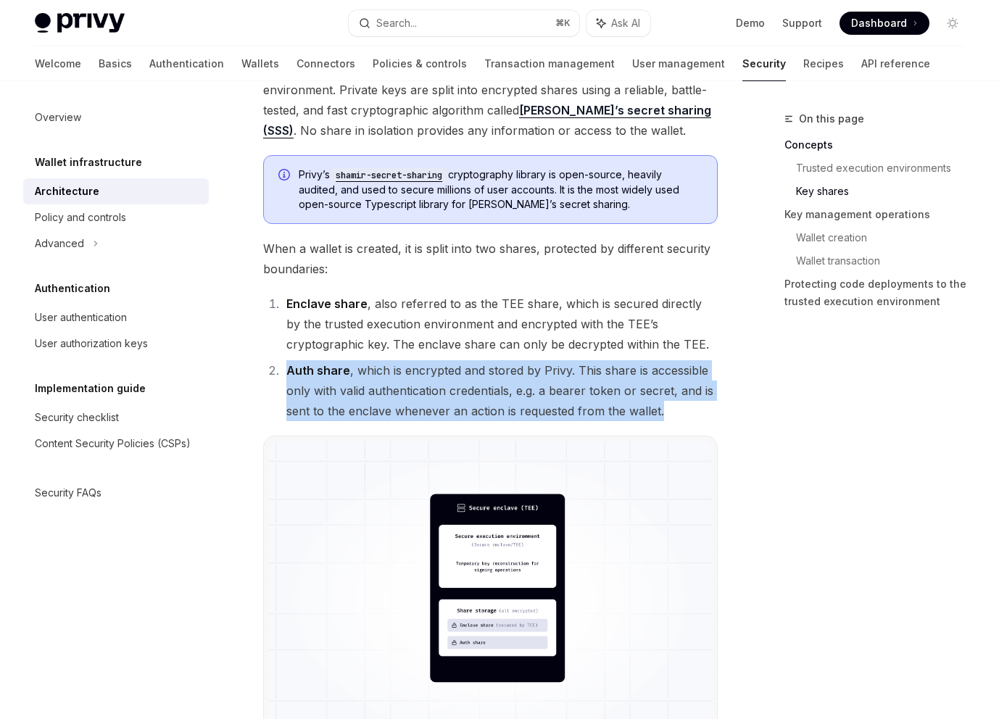
scroll to position [895, 0]
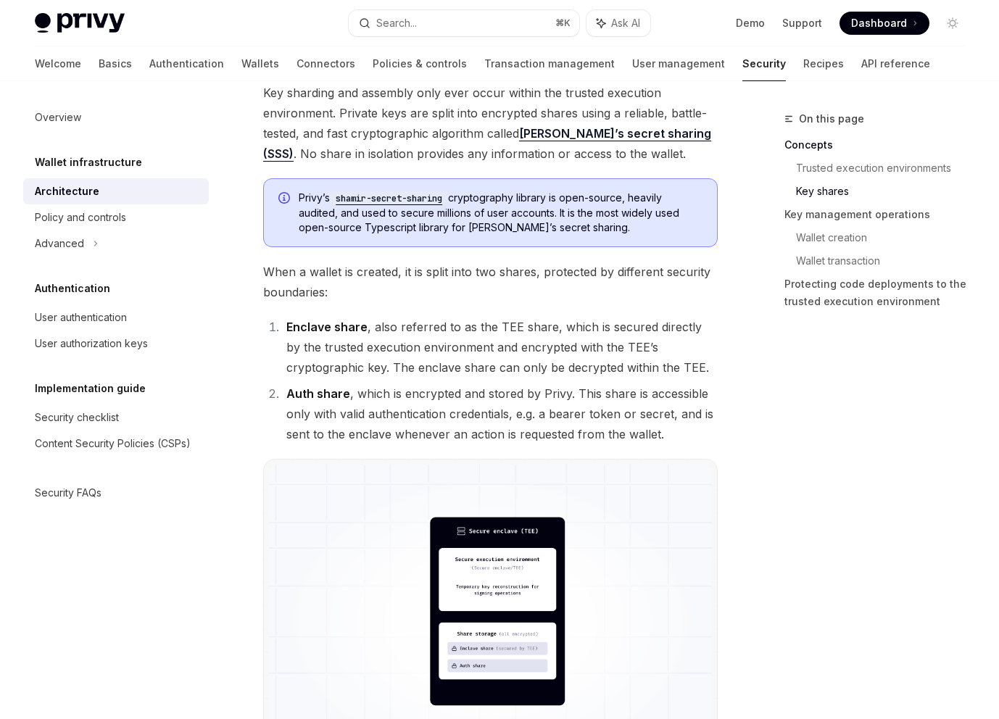
click at [509, 345] on li "Enclave share , also referred to as the TEE share, which is secured directly by…" at bounding box center [500, 347] width 436 height 61
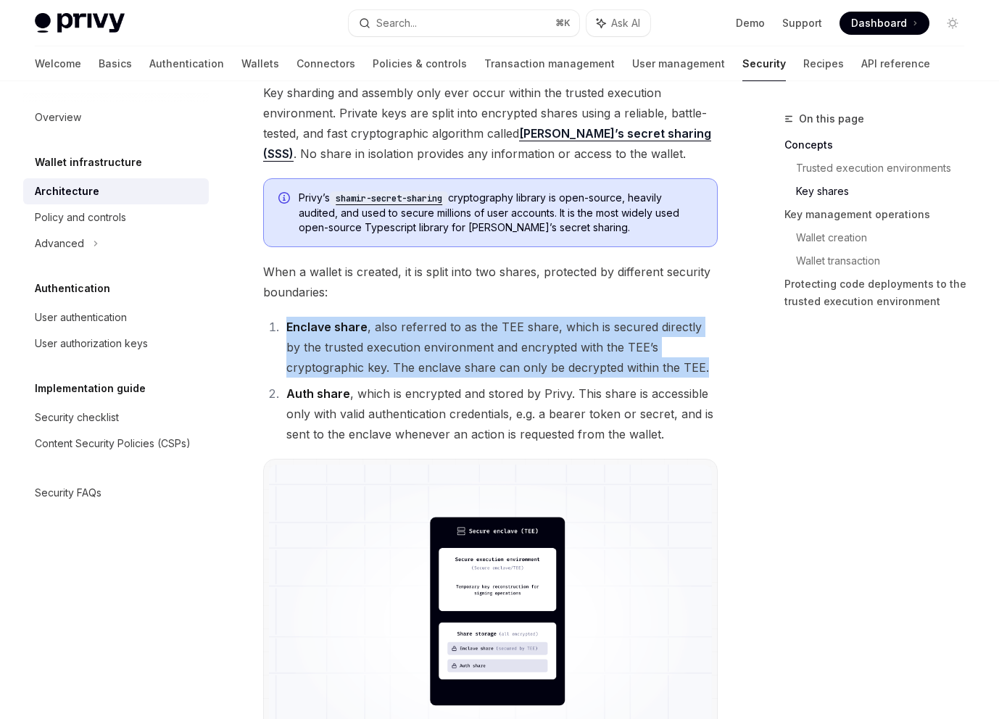
click at [509, 345] on li "Enclave share , also referred to as the TEE share, which is secured directly by…" at bounding box center [500, 347] width 436 height 61
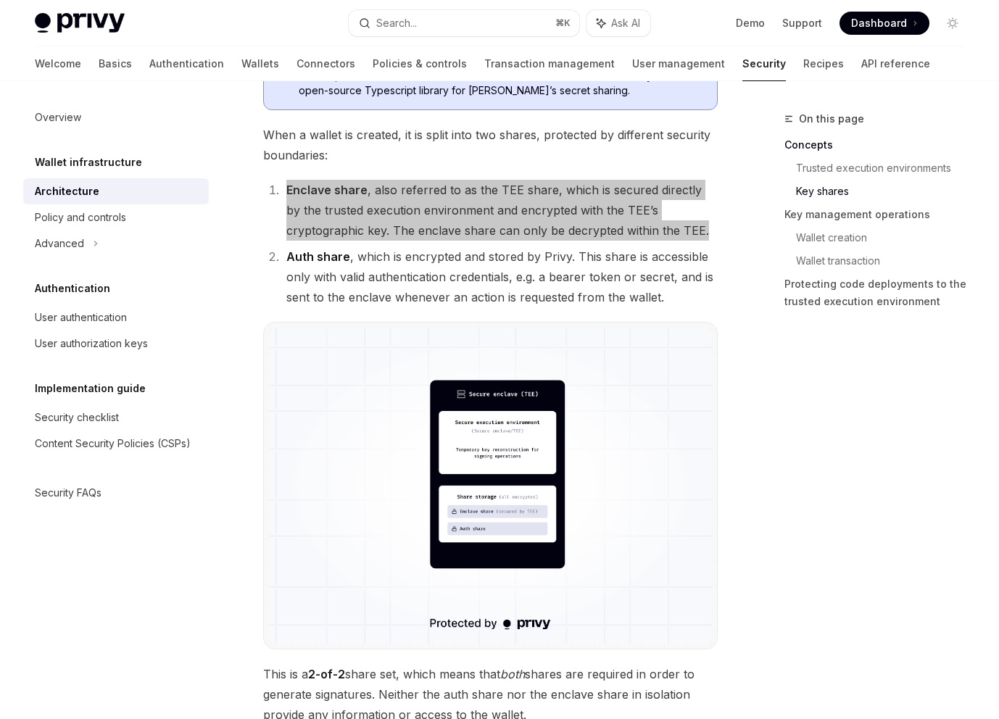
scroll to position [1047, 0]
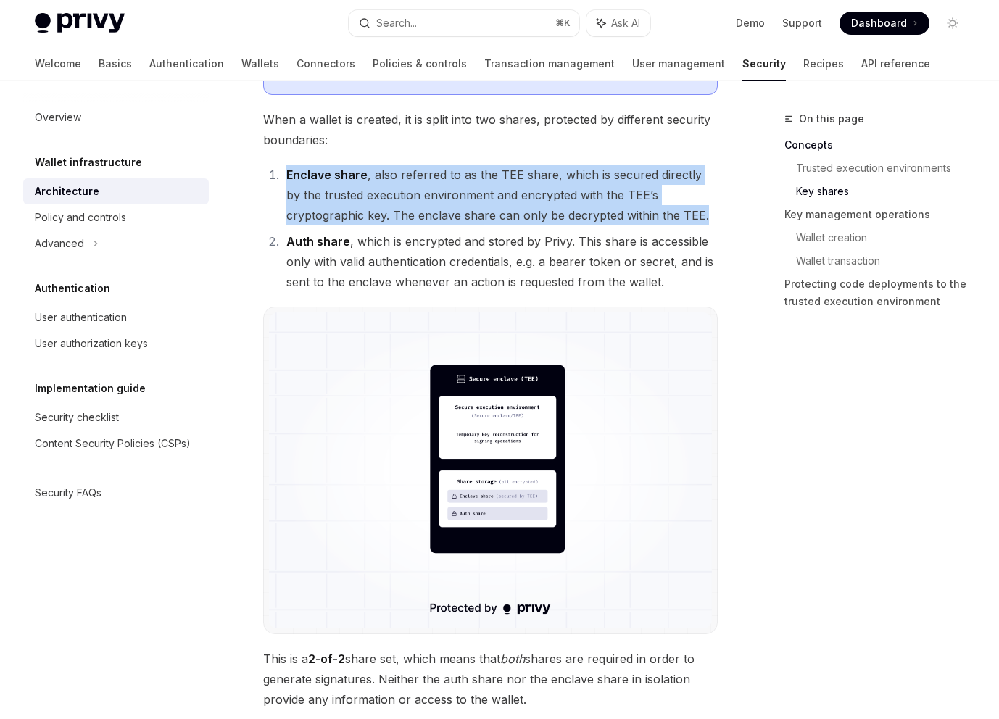
click at [558, 463] on img at bounding box center [490, 471] width 443 height 316
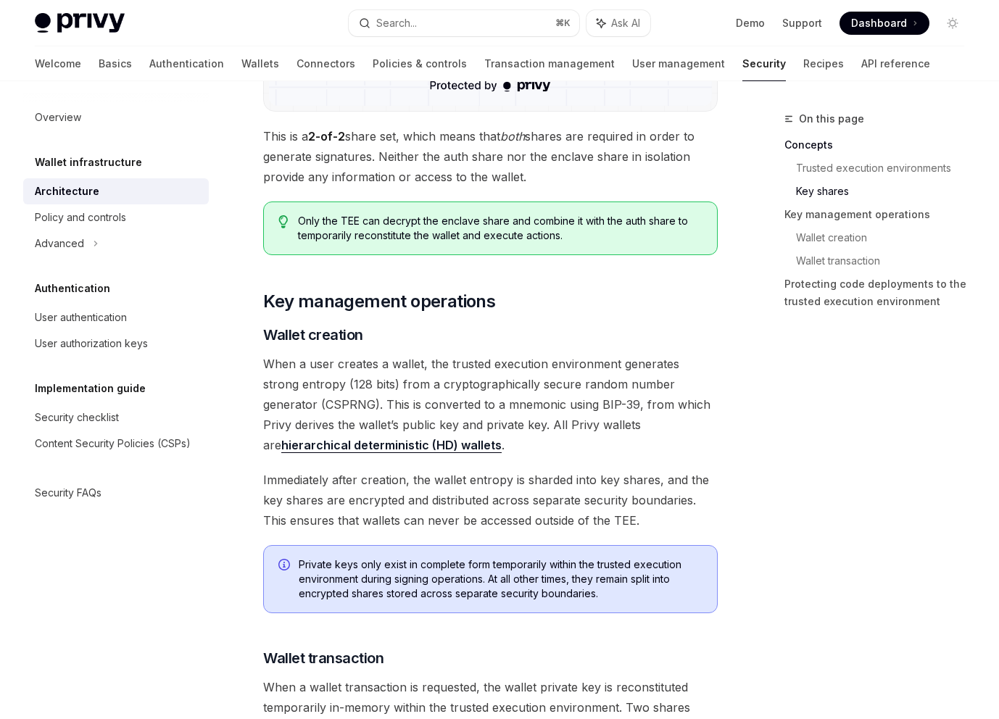
scroll to position [1571, 0]
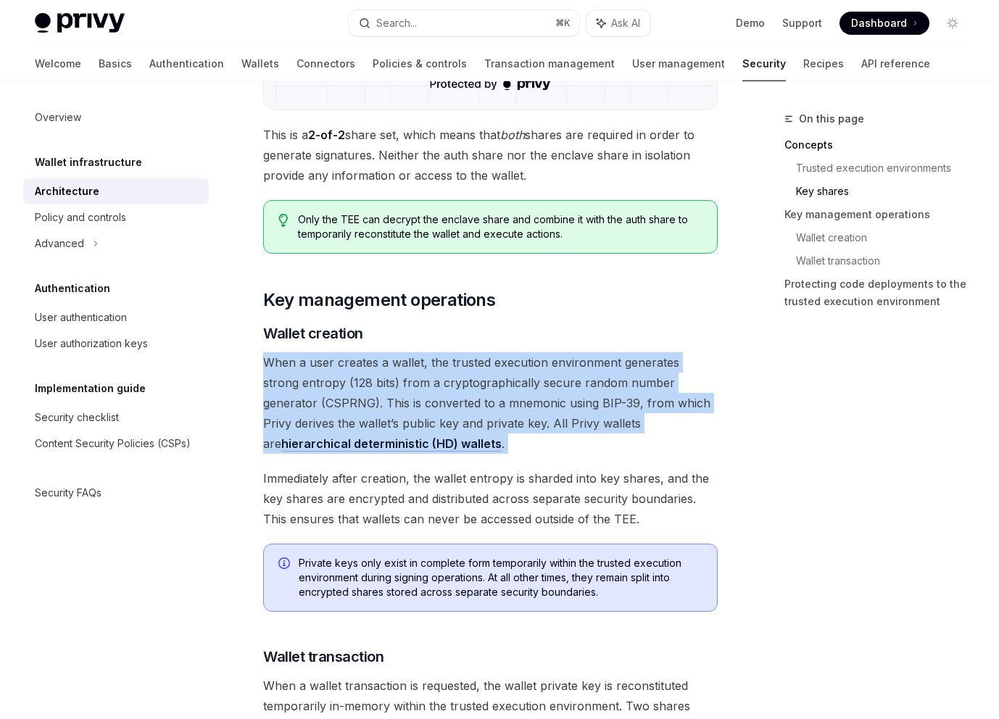
drag, startPoint x: 452, startPoint y: 336, endPoint x: 471, endPoint y: 466, distance: 131.3
click at [471, 466] on div "Privy’s security architecture combines trusted execution environments (TEEs) wi…" at bounding box center [490, 273] width 455 height 3324
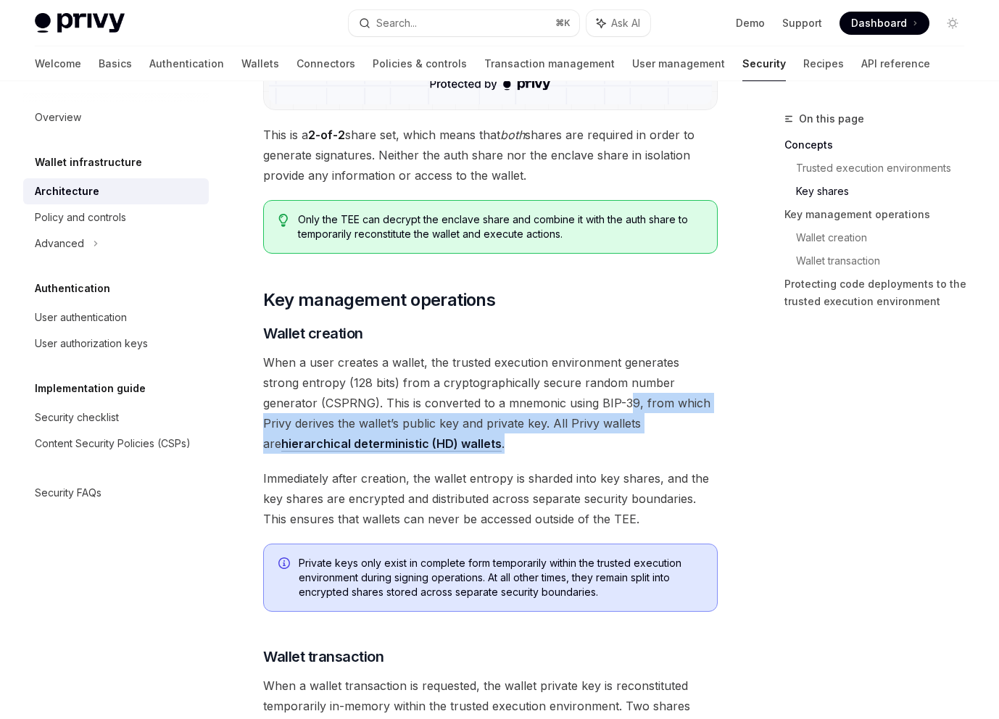
drag, startPoint x: 603, startPoint y: 440, endPoint x: 571, endPoint y: 398, distance: 53.2
click at [571, 398] on span "When a user creates a wallet, the trusted execution environment generates stron…" at bounding box center [490, 403] width 455 height 102
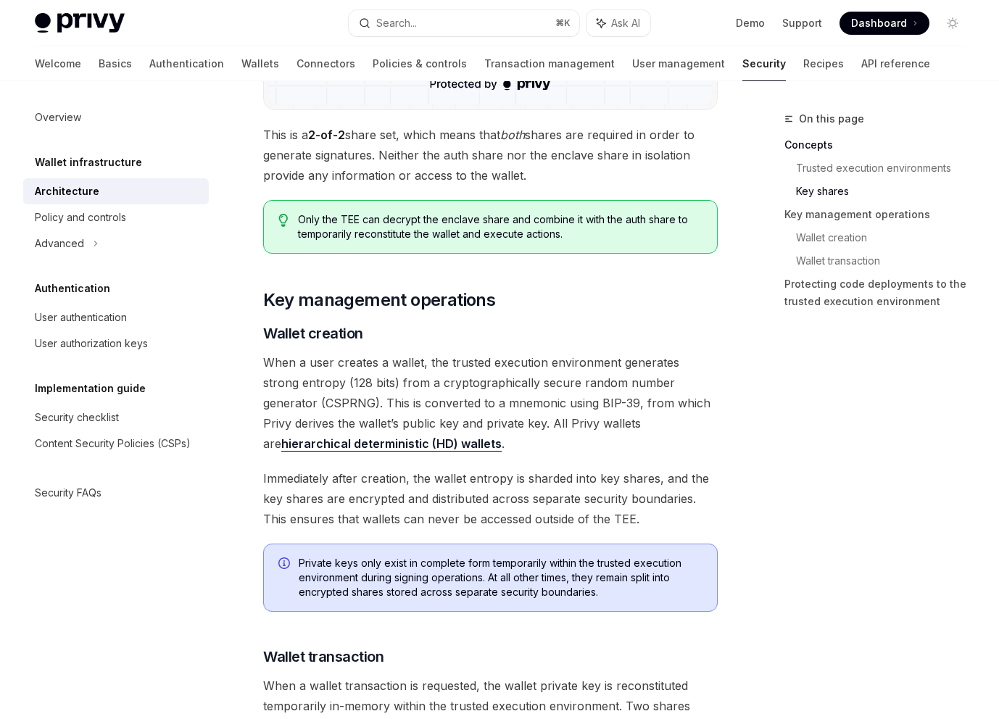
click at [569, 398] on span "When a user creates a wallet, the trusted execution environment generates stron…" at bounding box center [490, 403] width 455 height 102
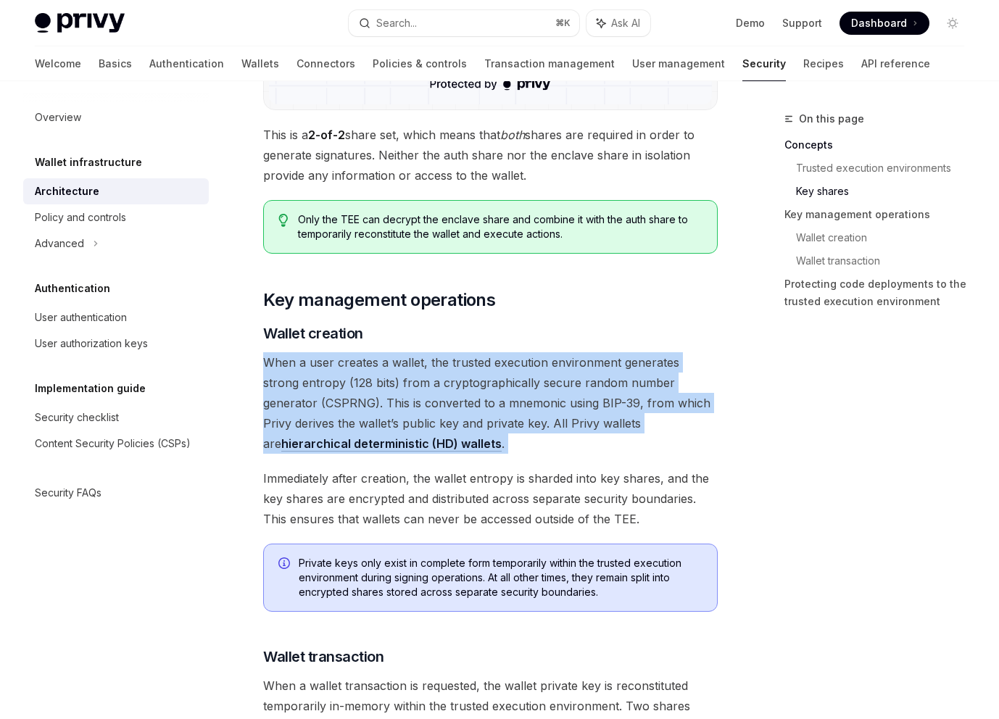
click at [569, 398] on span "When a user creates a wallet, the trusted execution environment generates stron…" at bounding box center [490, 403] width 455 height 102
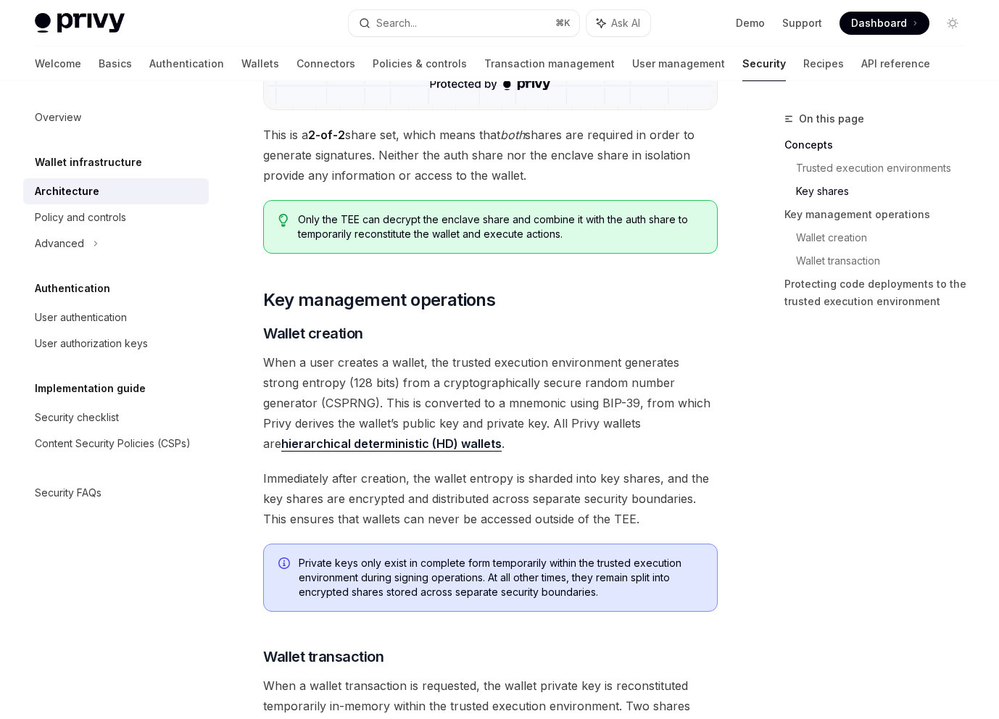
click at [548, 400] on span "When a user creates a wallet, the trusted execution environment generates stron…" at bounding box center [490, 403] width 455 height 102
click at [536, 407] on span "When a user creates a wallet, the trusted execution environment generates stron…" at bounding box center [490, 403] width 455 height 102
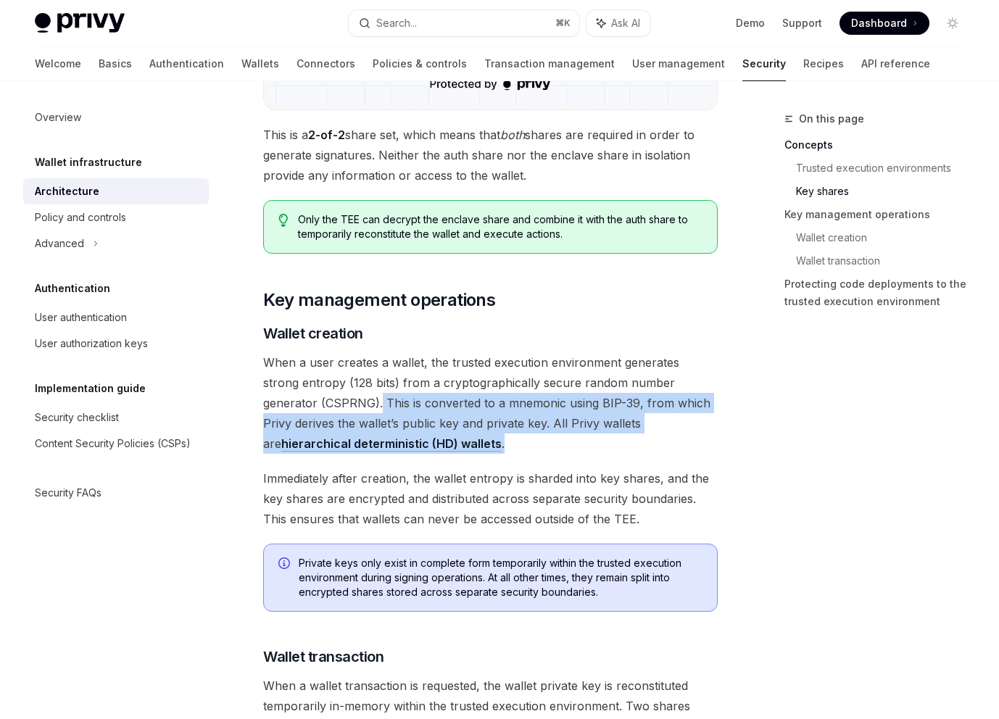
drag, startPoint x: 323, startPoint y: 404, endPoint x: 466, endPoint y: 446, distance: 148.9
click at [466, 446] on span "When a user creates a wallet, the trusted execution environment generates stron…" at bounding box center [490, 403] width 455 height 102
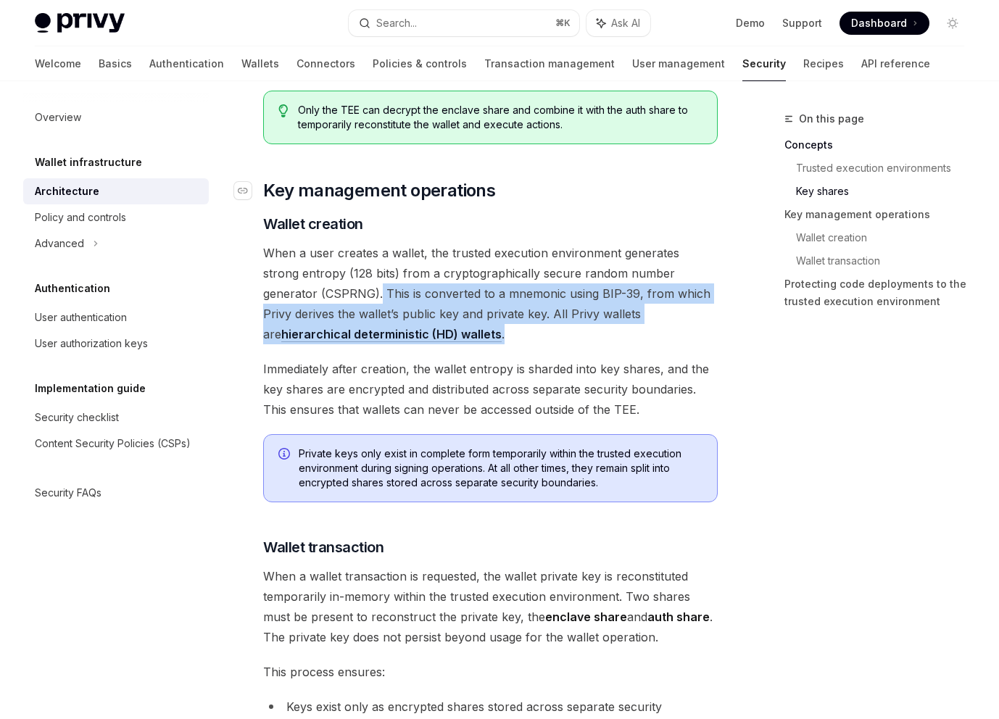
click at [624, 303] on span "When a user creates a wallet, the trusted execution environment generates stron…" at bounding box center [490, 294] width 455 height 102
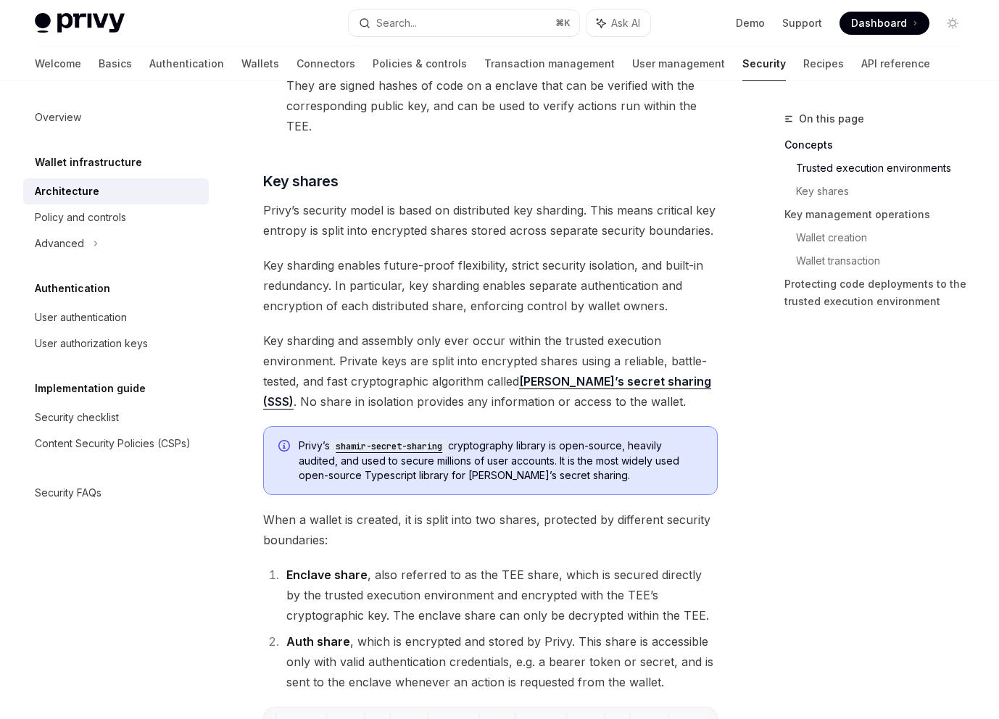
scroll to position [648, 0]
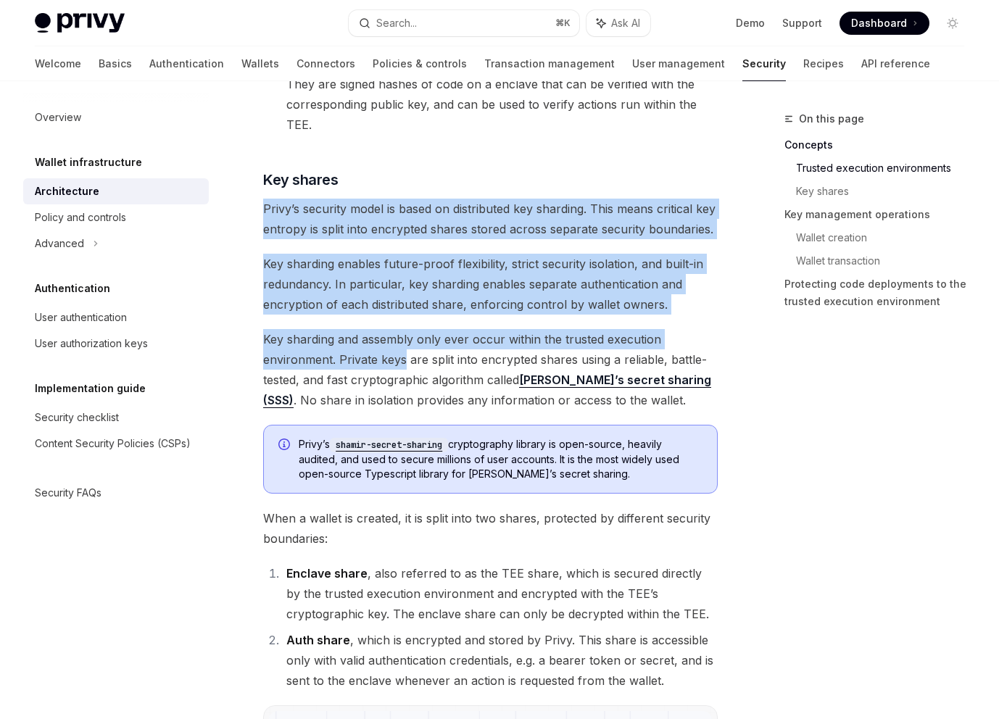
drag, startPoint x: 397, startPoint y: 177, endPoint x: 402, endPoint y: 368, distance: 191.5
click at [402, 368] on span "Key sharding and assembly only ever occur within the trusted execution environm…" at bounding box center [490, 369] width 455 height 81
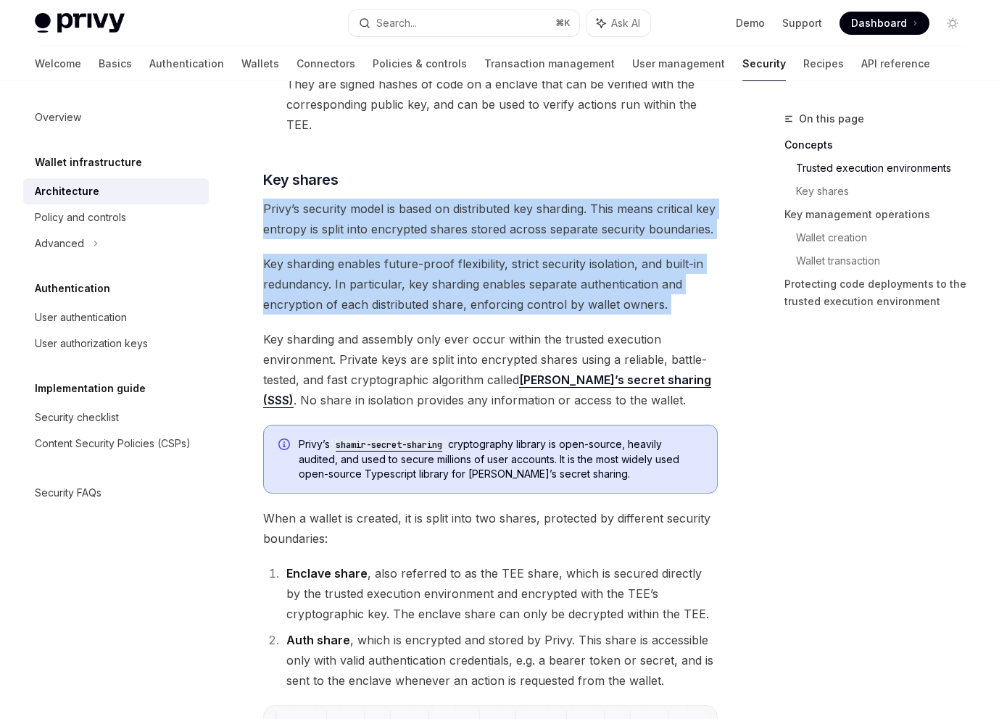
drag, startPoint x: 714, startPoint y: 326, endPoint x: 262, endPoint y: 211, distance: 466.1
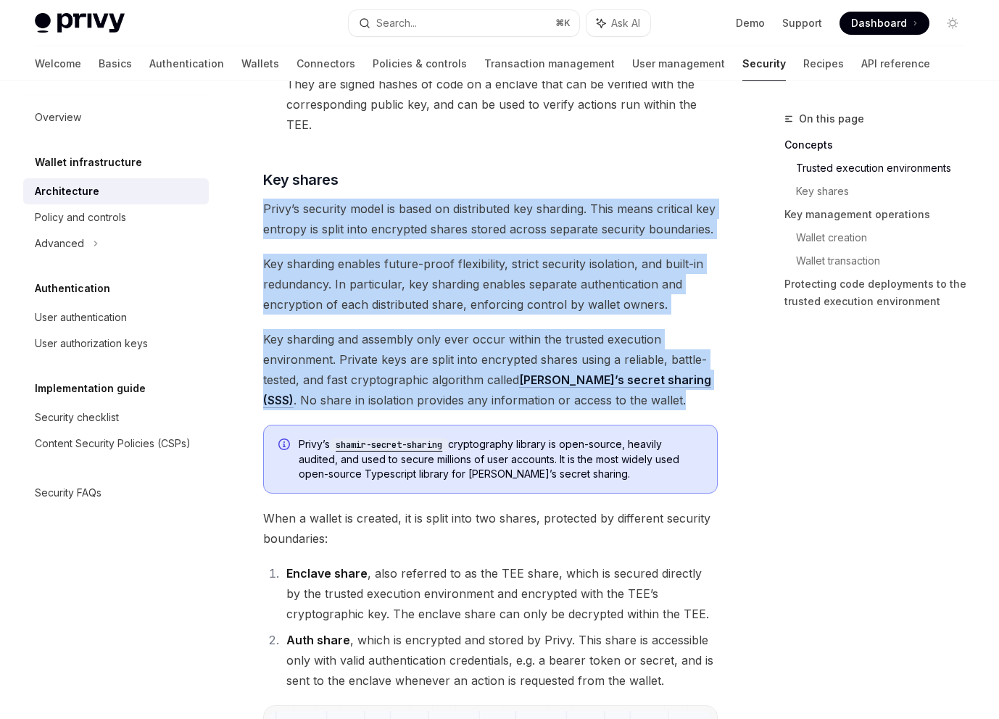
drag, startPoint x: 258, startPoint y: 198, endPoint x: 672, endPoint y: 397, distance: 459.3
copy div "Privy’s security model is based on distributed key sharding. This means critica…"
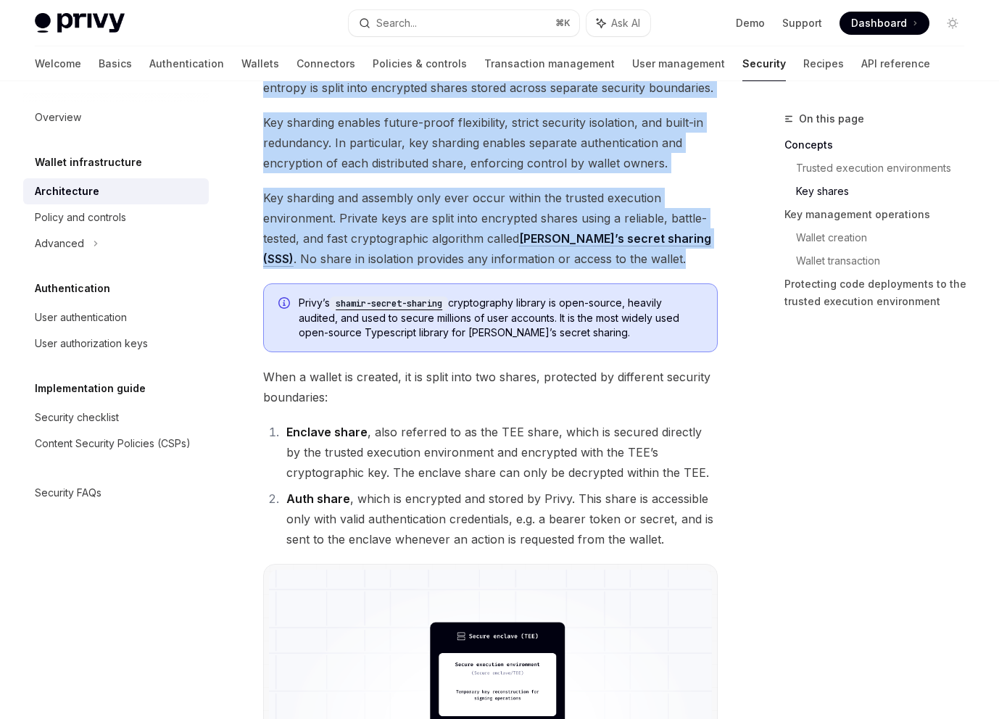
scroll to position [771, 0]
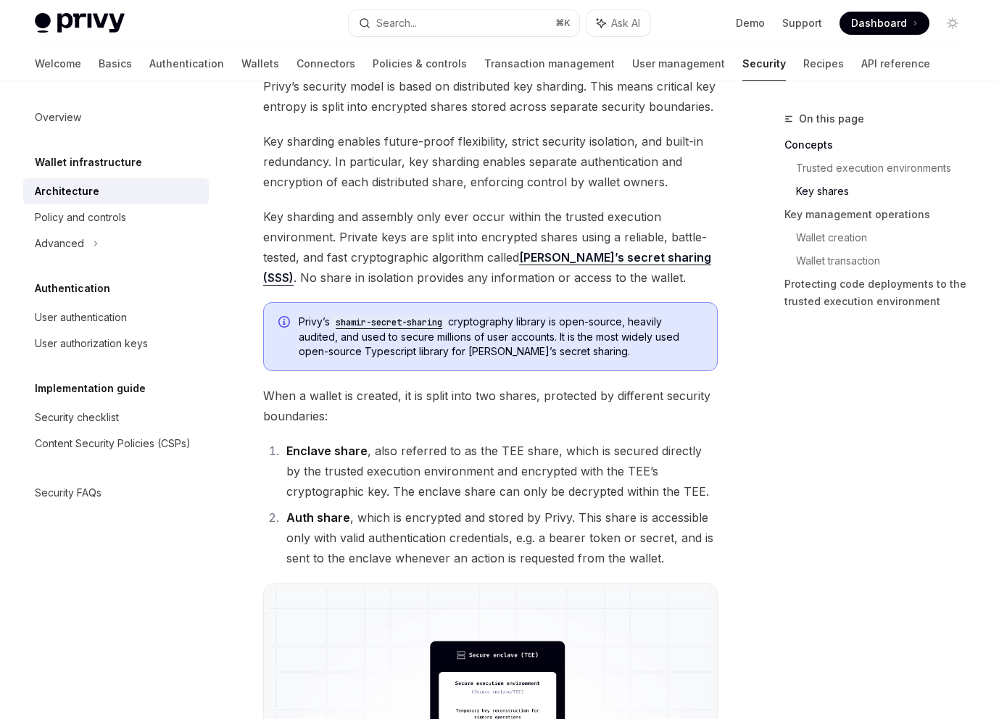
click at [692, 443] on li "Enclave share , also referred to as the TEE share, which is secured directly by…" at bounding box center [500, 471] width 436 height 61
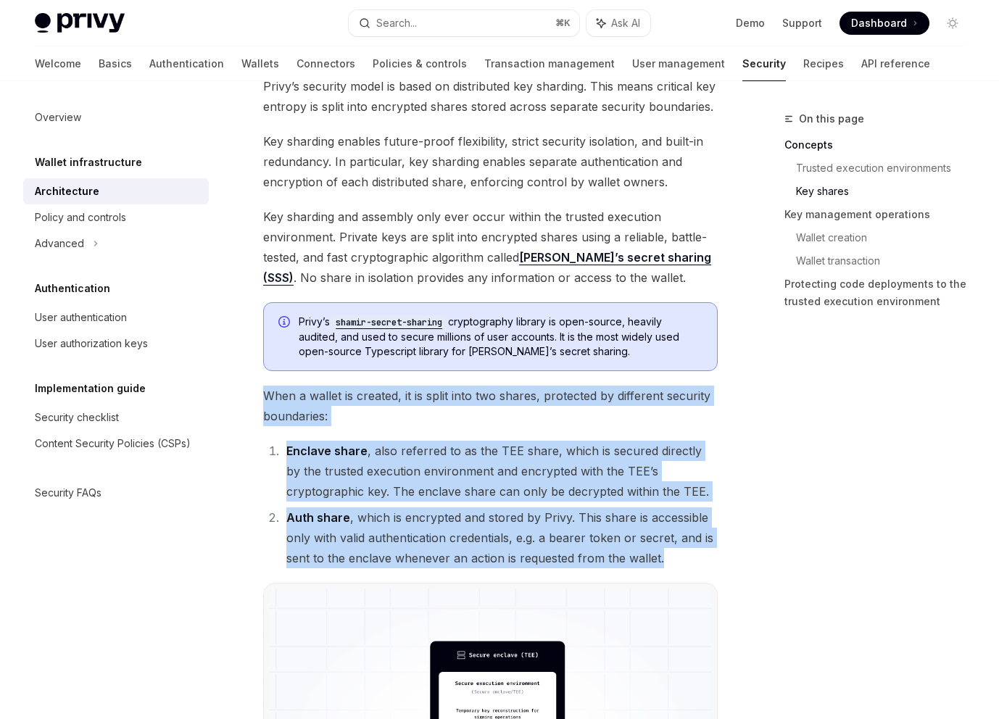
drag, startPoint x: 700, startPoint y: 559, endPoint x: 243, endPoint y: 395, distance: 485.4
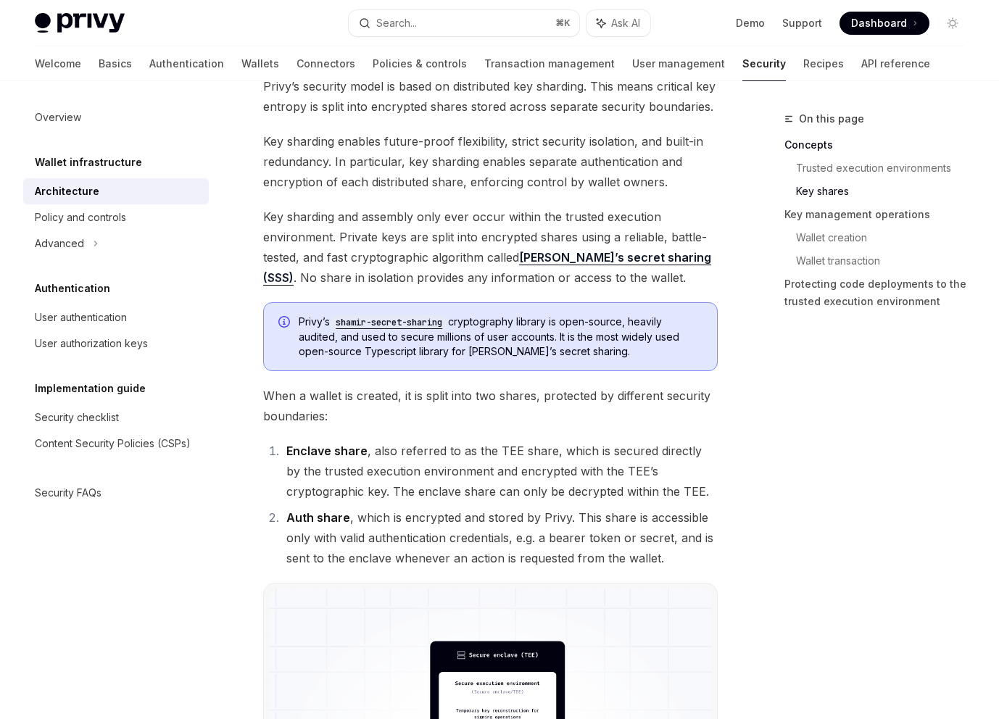
click at [281, 369] on div "Privy’s shamir-secret-sharing cryptography library is open-source, heavily audi…" at bounding box center [490, 336] width 455 height 69
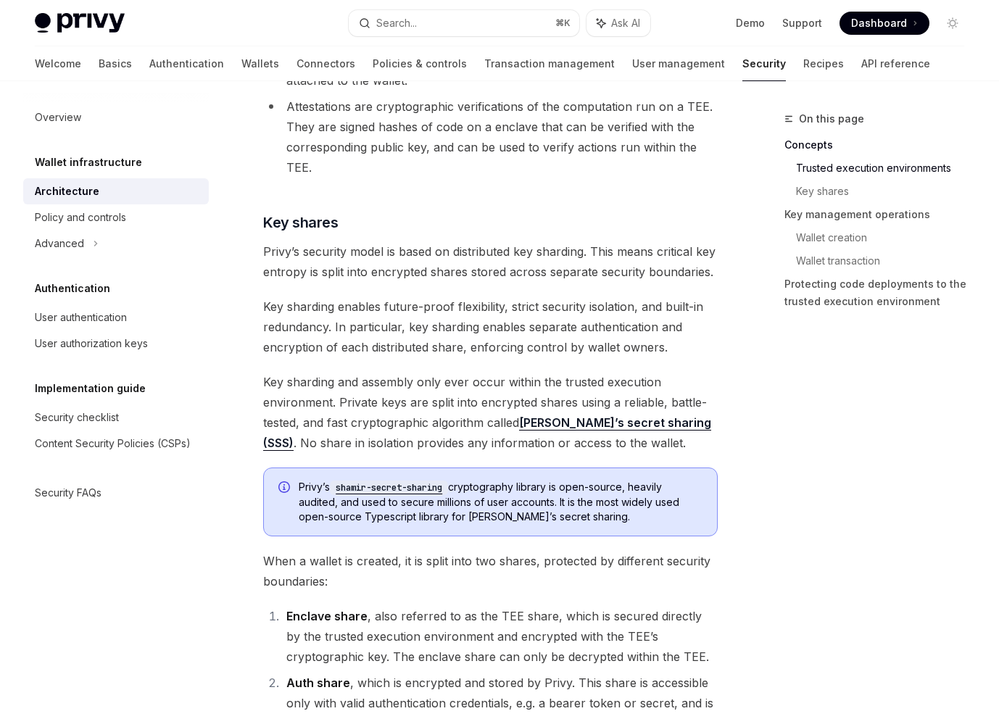
scroll to position [633, 0]
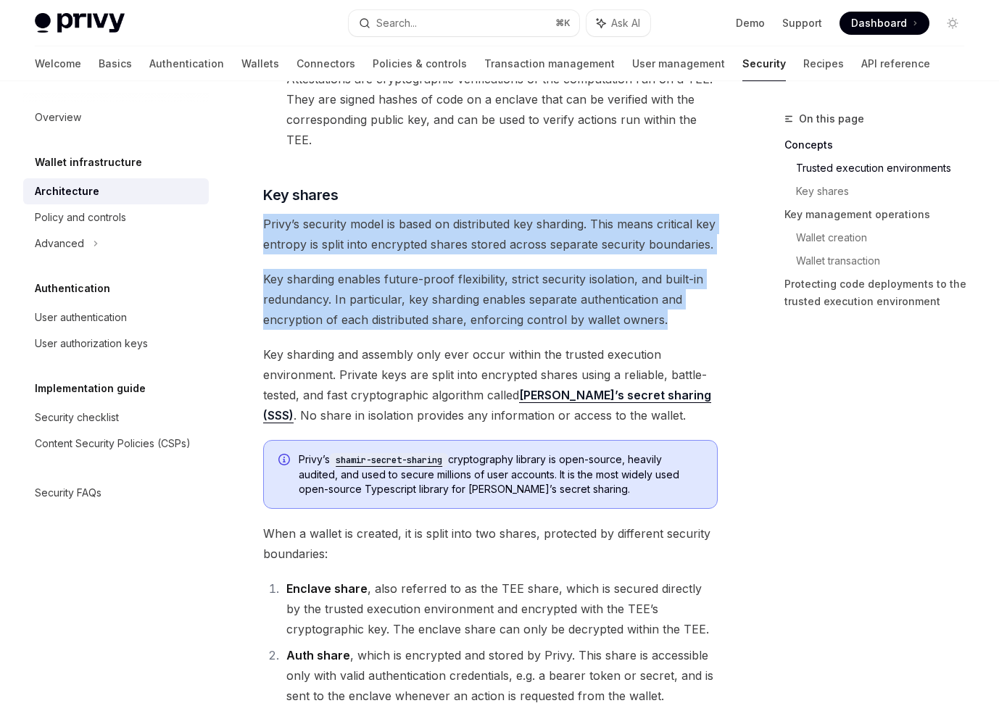
drag, startPoint x: 263, startPoint y: 228, endPoint x: 692, endPoint y: 329, distance: 441.2
copy div "Privy’s security model is based on distributed key sharding. This means critica…"
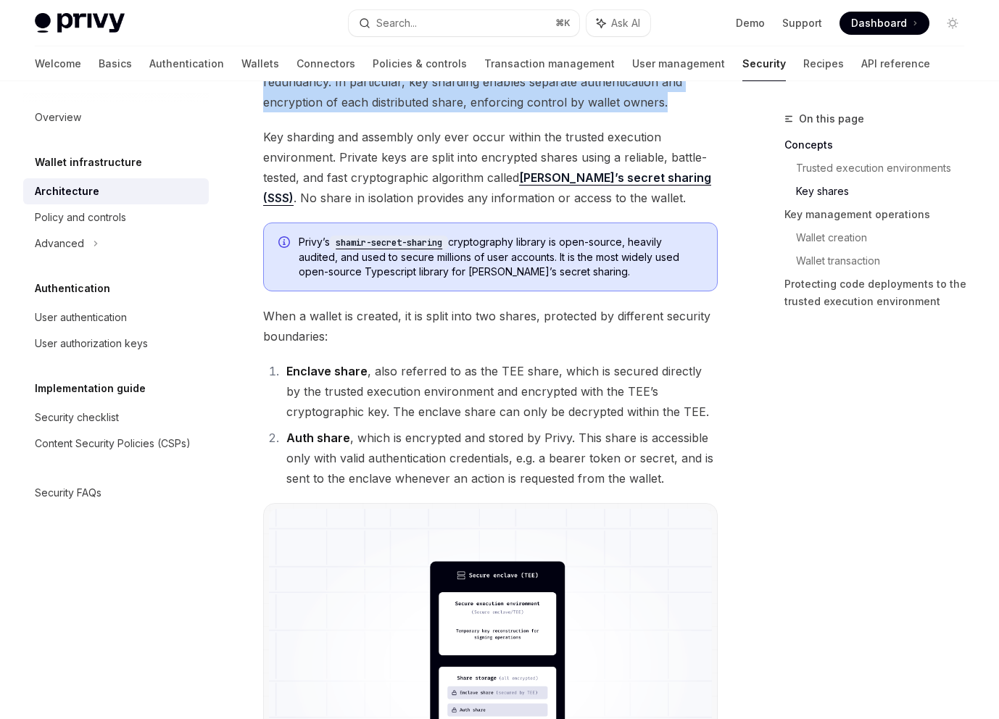
scroll to position [910, 0]
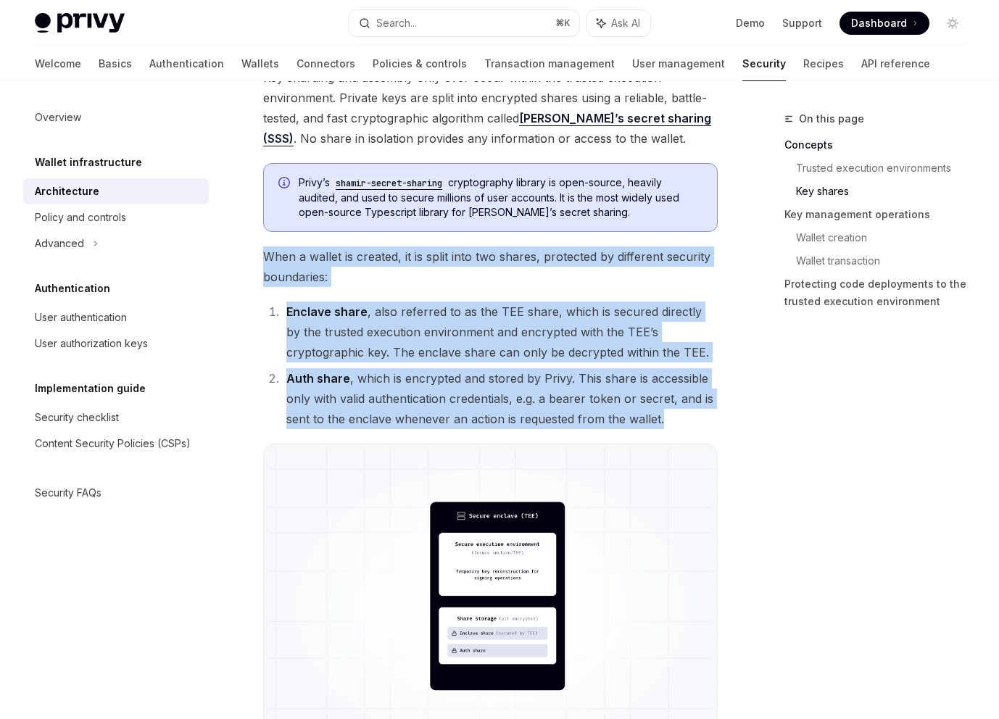
drag, startPoint x: 268, startPoint y: 252, endPoint x: 669, endPoint y: 418, distance: 435.0
copy div "When a wallet is created, it is split into two shares, protected by different s…"
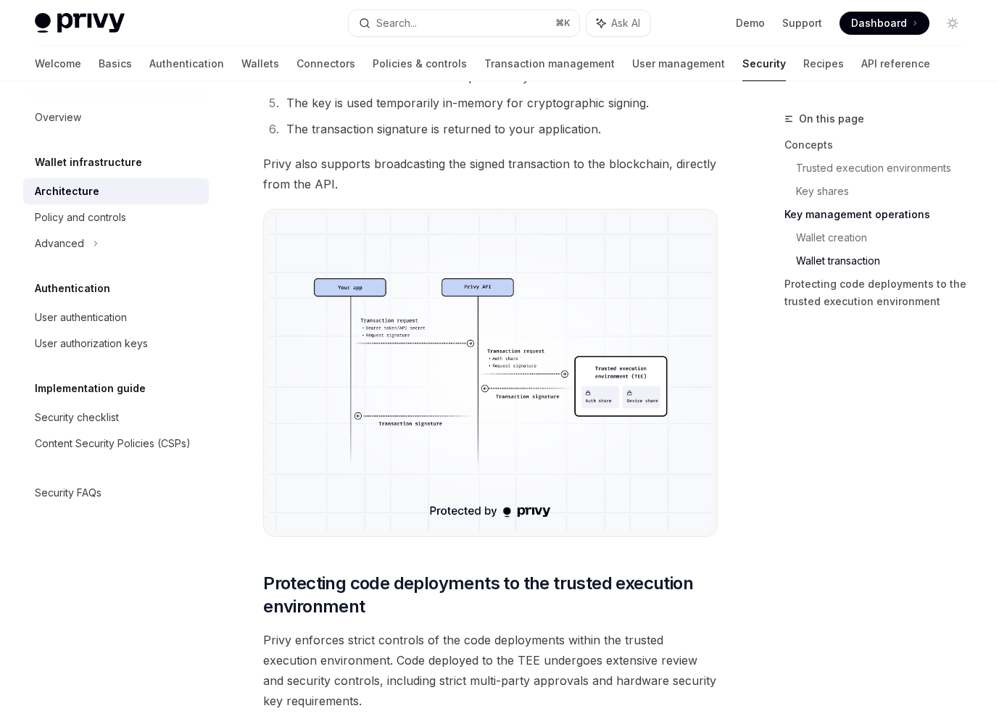
scroll to position [2660, 0]
click at [548, 408] on img at bounding box center [490, 372] width 443 height 316
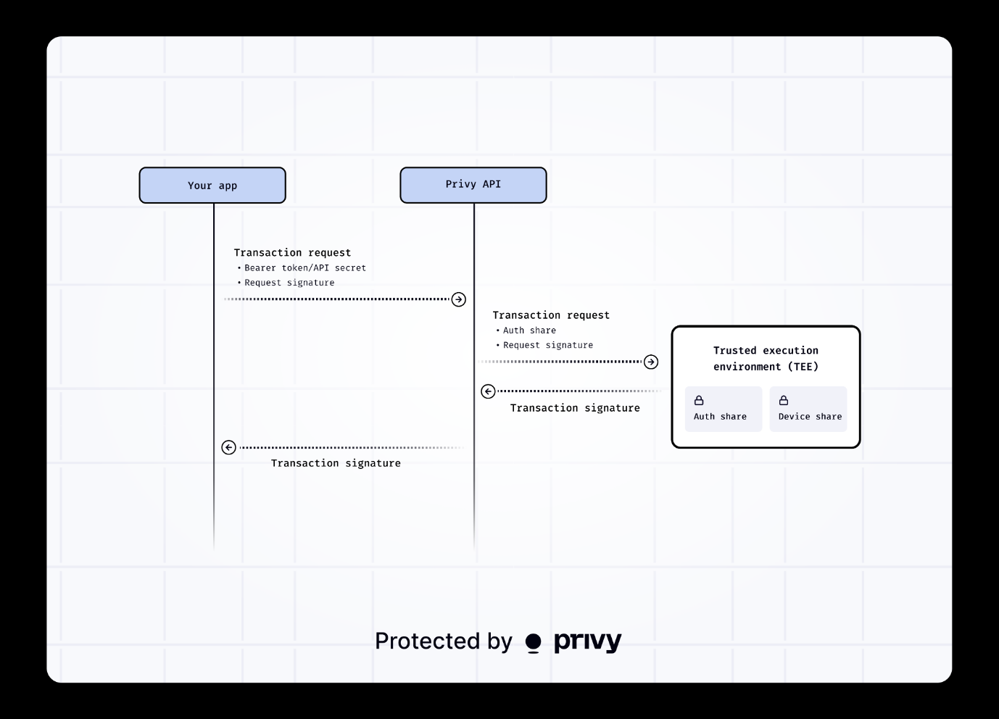
click at [548, 408] on img at bounding box center [500, 359] width 906 height 647
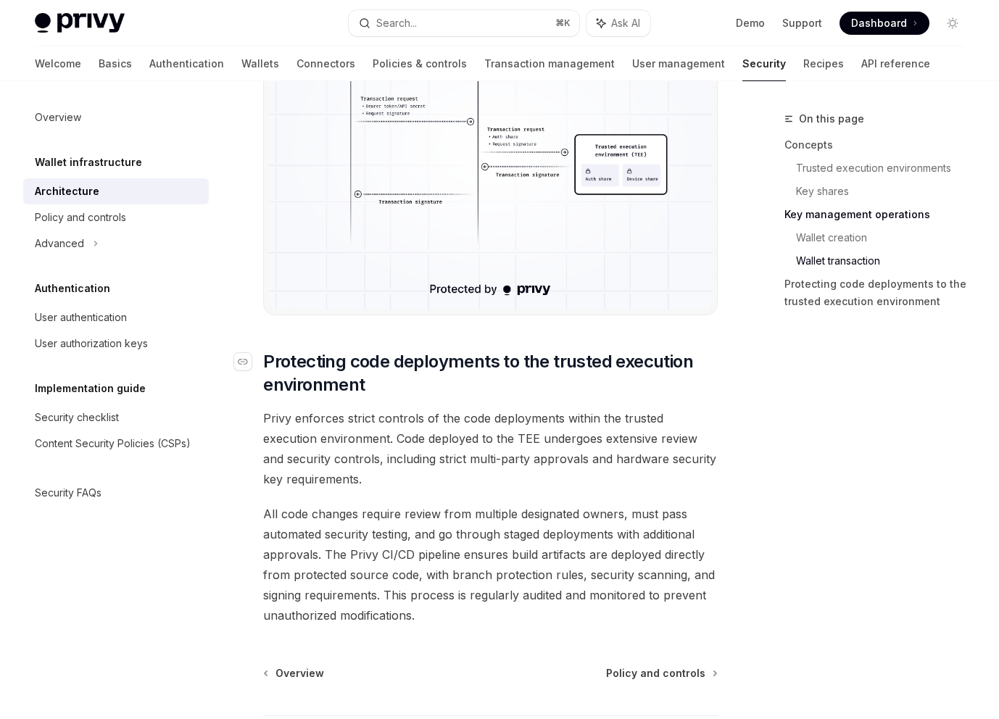
scroll to position [3002, 0]
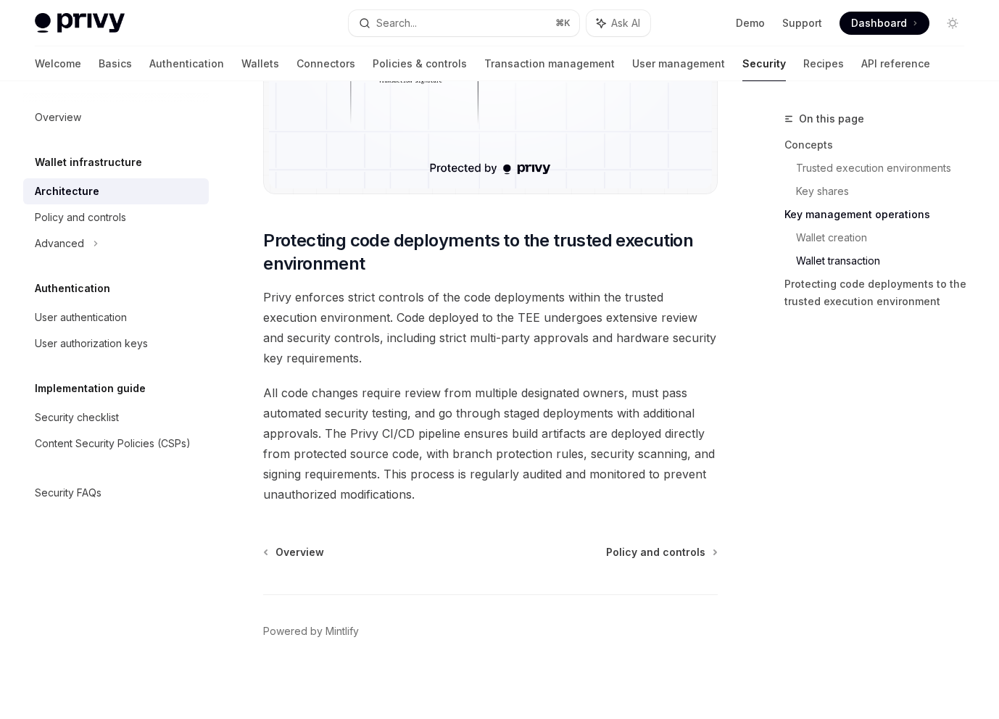
drag, startPoint x: 268, startPoint y: 297, endPoint x: 400, endPoint y: 511, distance: 251.0
type textarea "*"
